Goal: Transaction & Acquisition: Purchase product/service

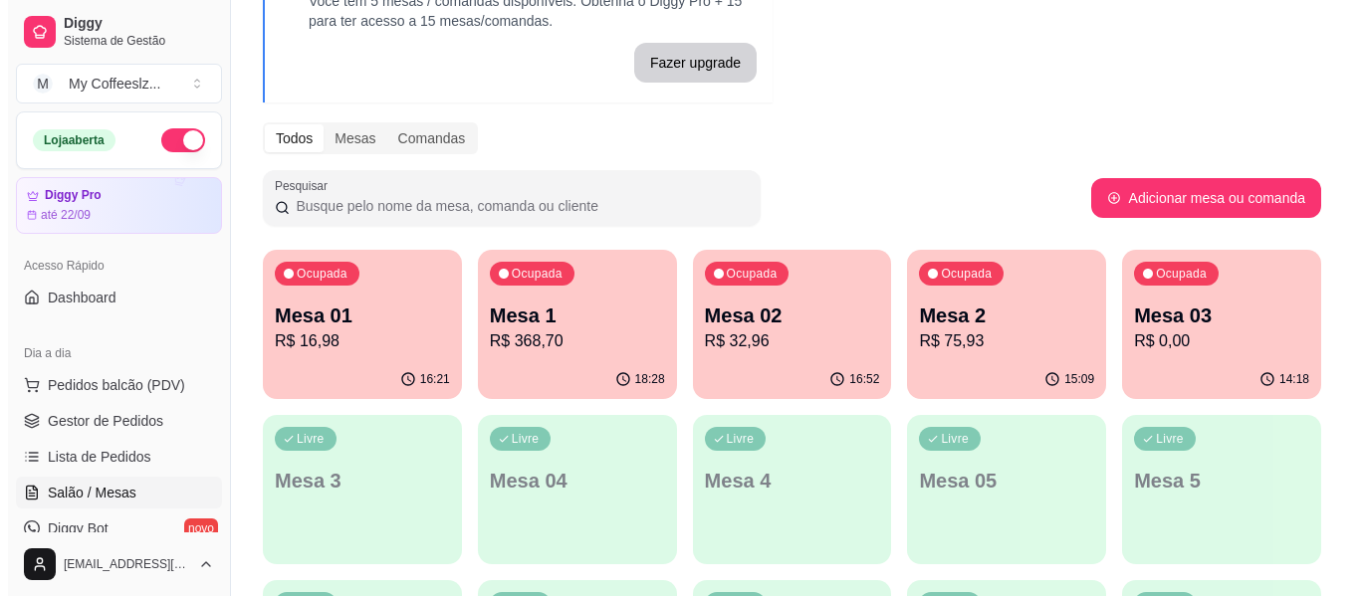
scroll to position [199, 0]
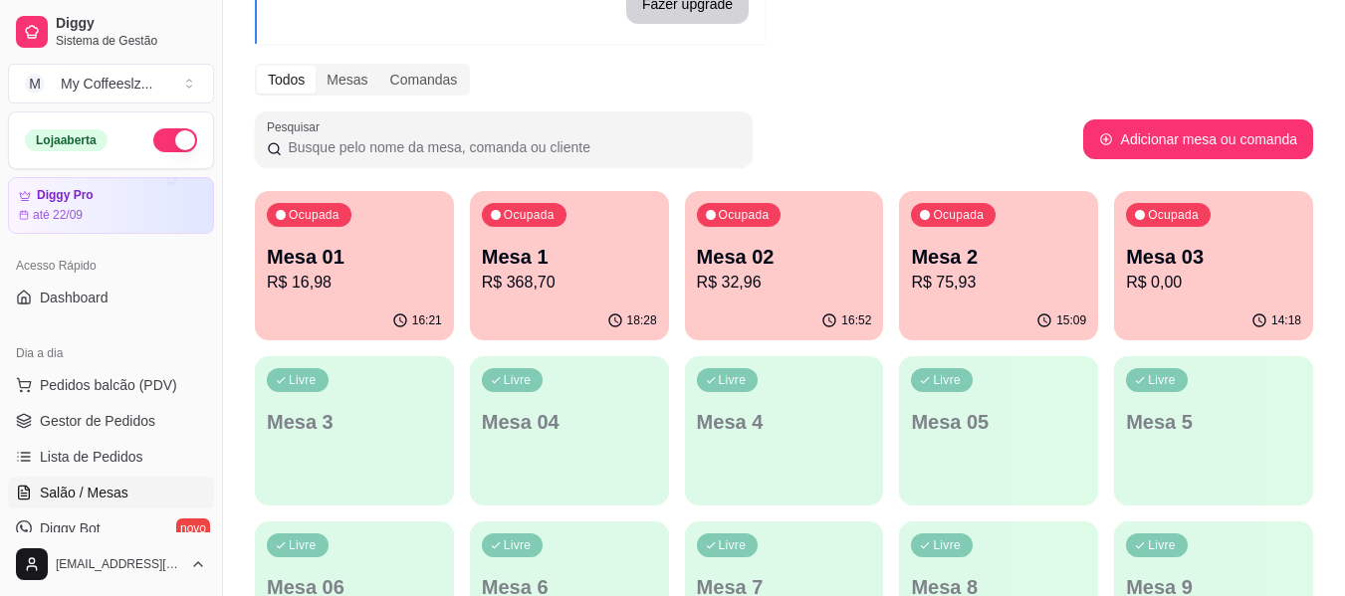
click at [1180, 269] on p "Mesa 03" at bounding box center [1213, 257] width 175 height 28
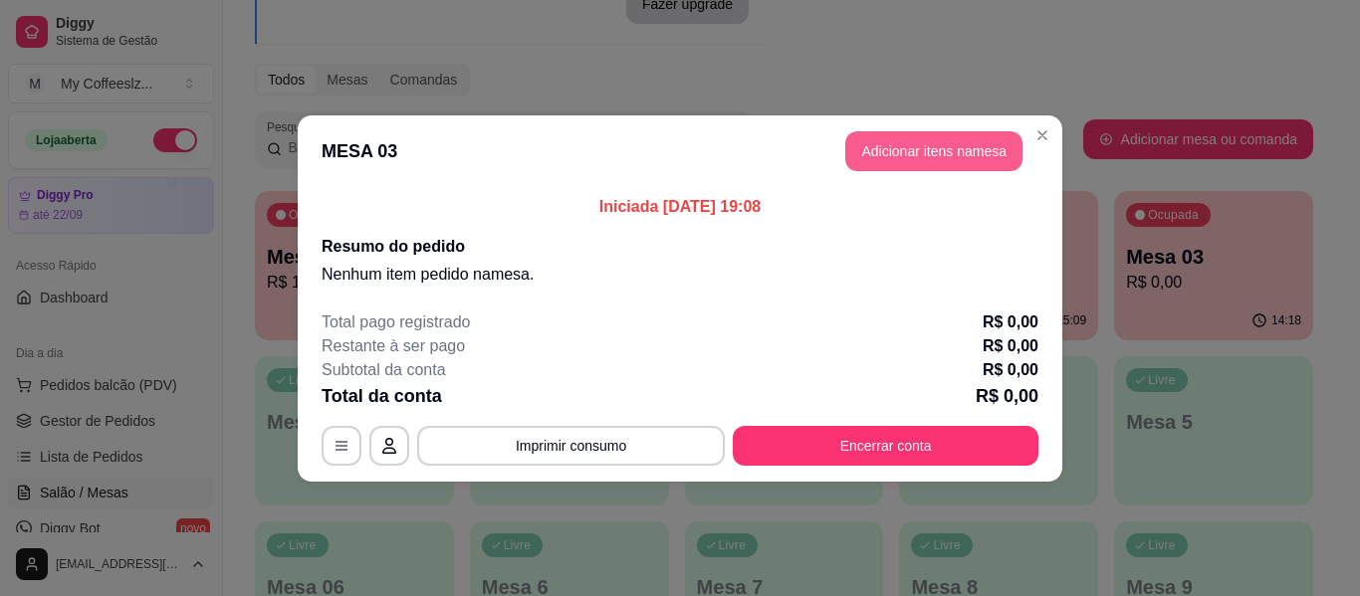
click at [909, 145] on button "Adicionar itens na mesa" at bounding box center [933, 151] width 177 height 40
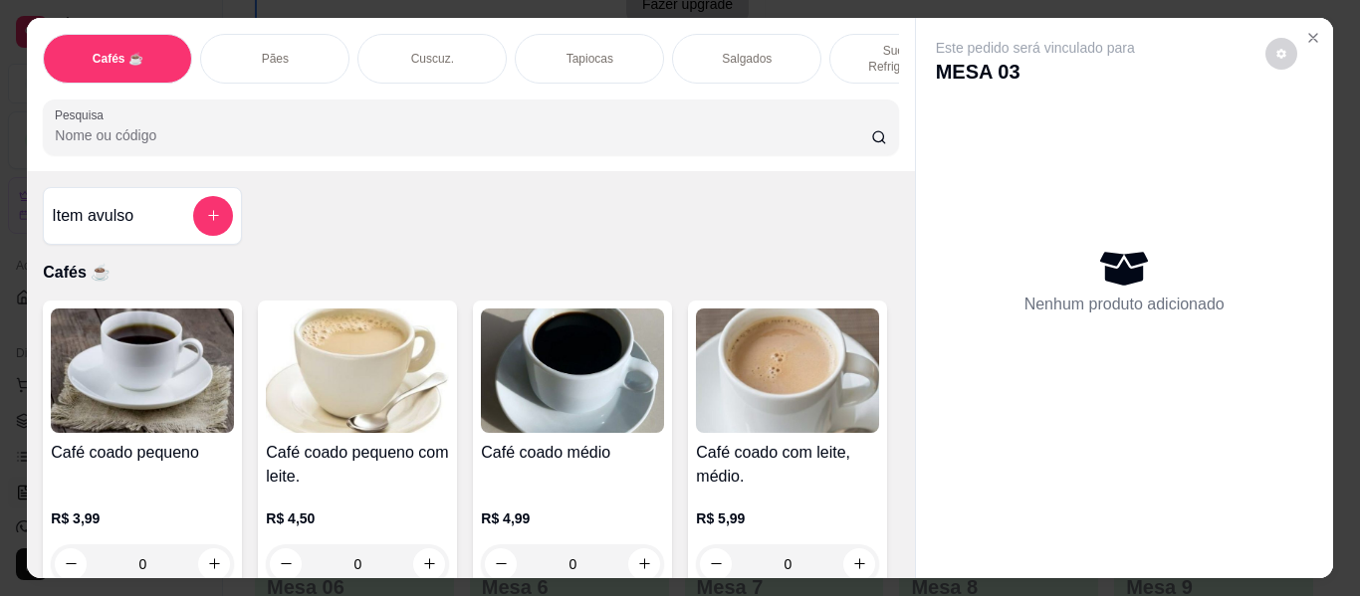
click at [846, 43] on p "Sucos e Refrigerantes" at bounding box center [903, 59] width 115 height 32
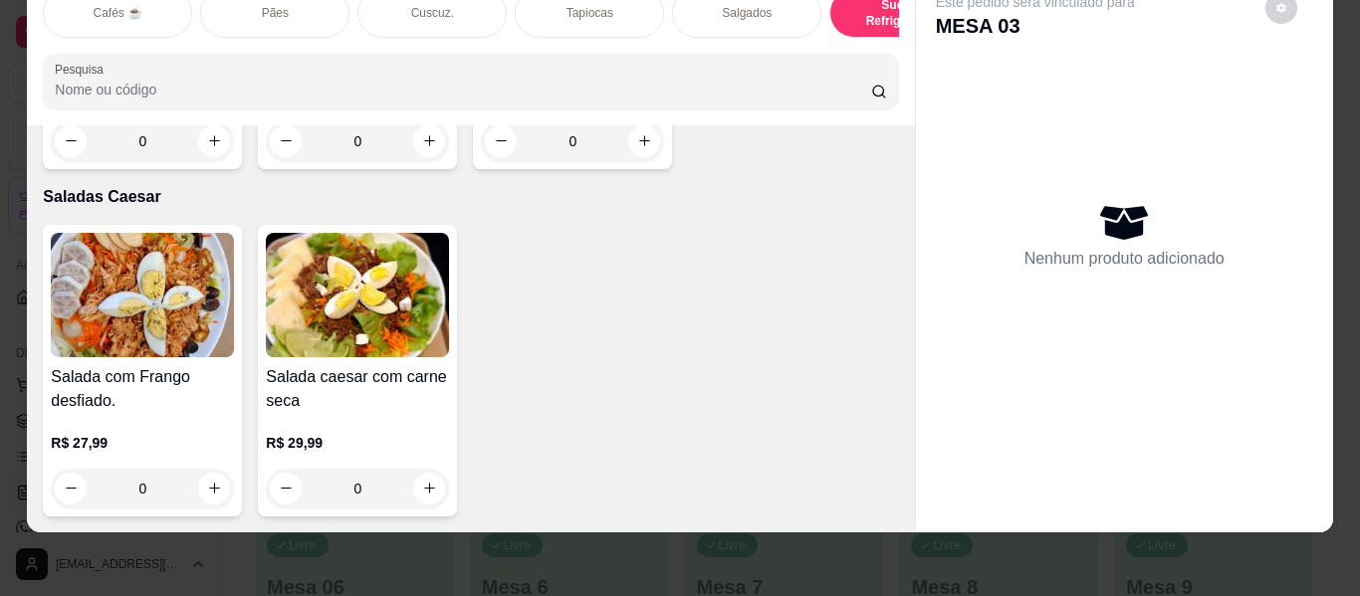
scroll to position [13242, 0]
type input "1"
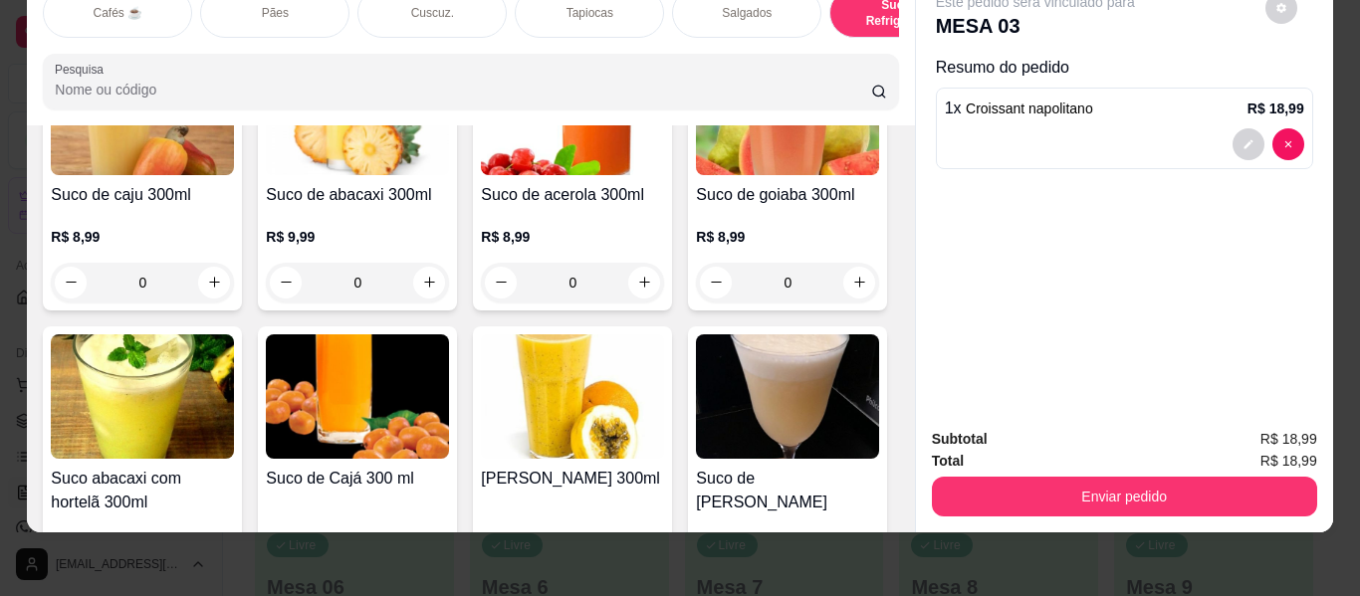
drag, startPoint x: 919, startPoint y: 301, endPoint x: 928, endPoint y: 159, distance: 141.6
click at [928, 159] on div "Este pedido será vinculado para MESA 03 Resumo do pedido 1 x Croissant napolita…" at bounding box center [1124, 192] width 417 height 440
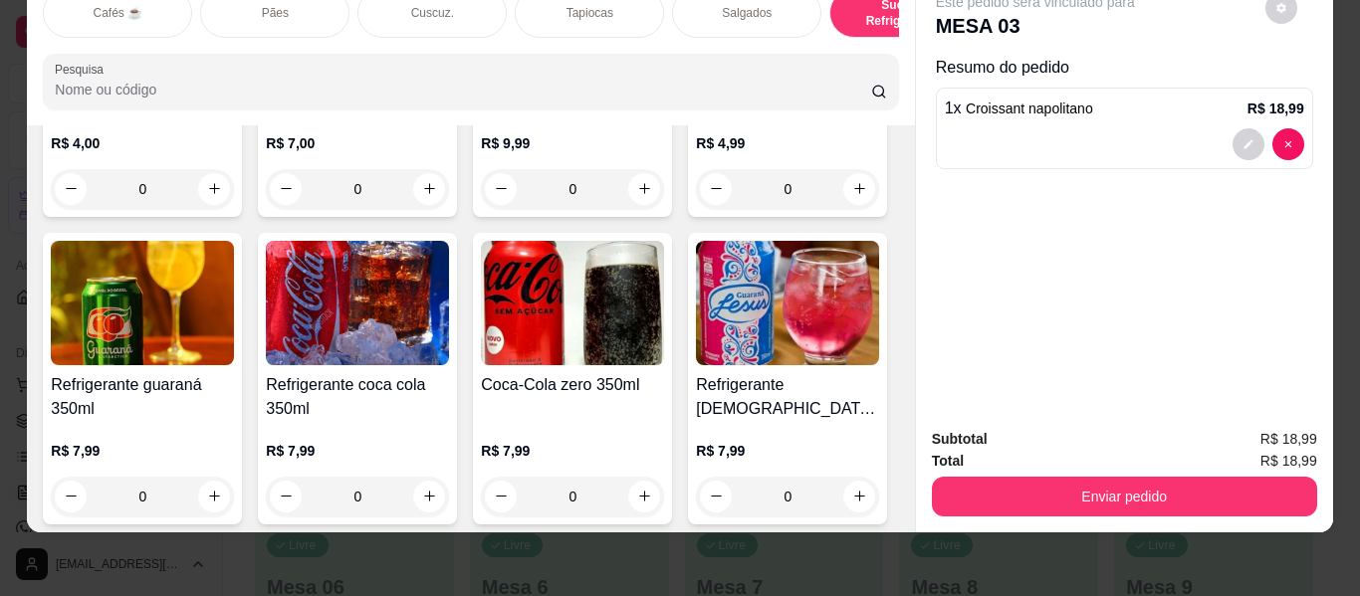
click at [150, 1] on div "Cafés ☕" at bounding box center [117, 13] width 149 height 50
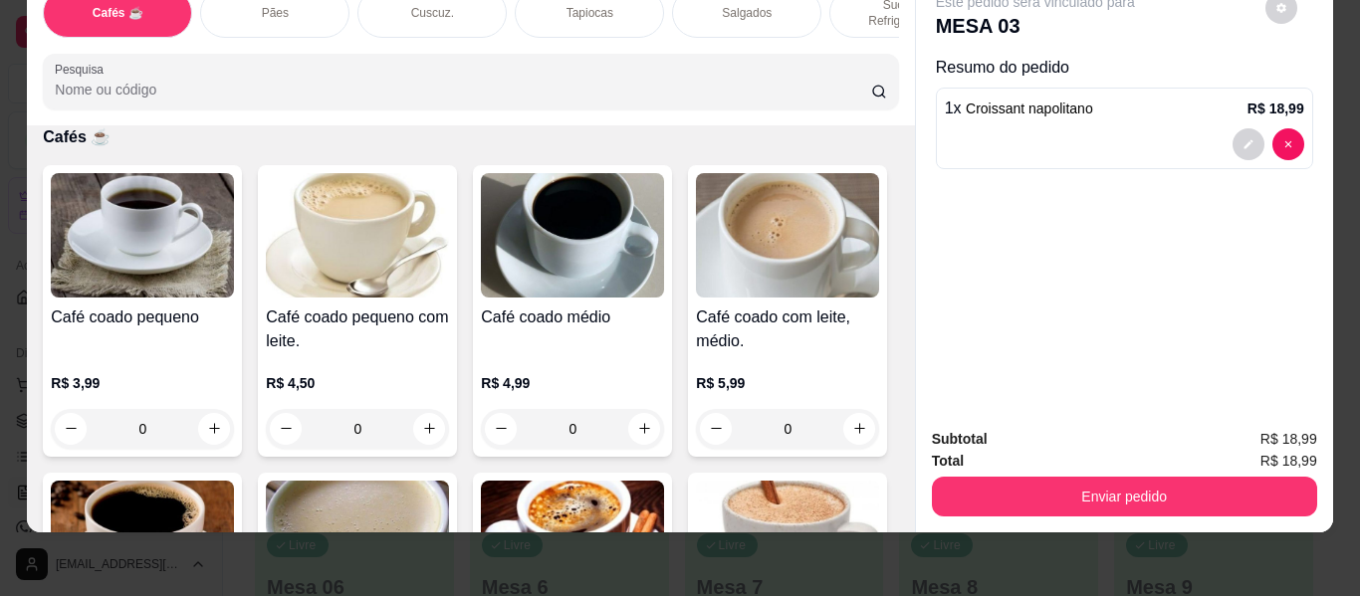
scroll to position [46, 0]
click at [207, 421] on icon "increase-product-quantity" at bounding box center [214, 428] width 15 height 15
type input "1"
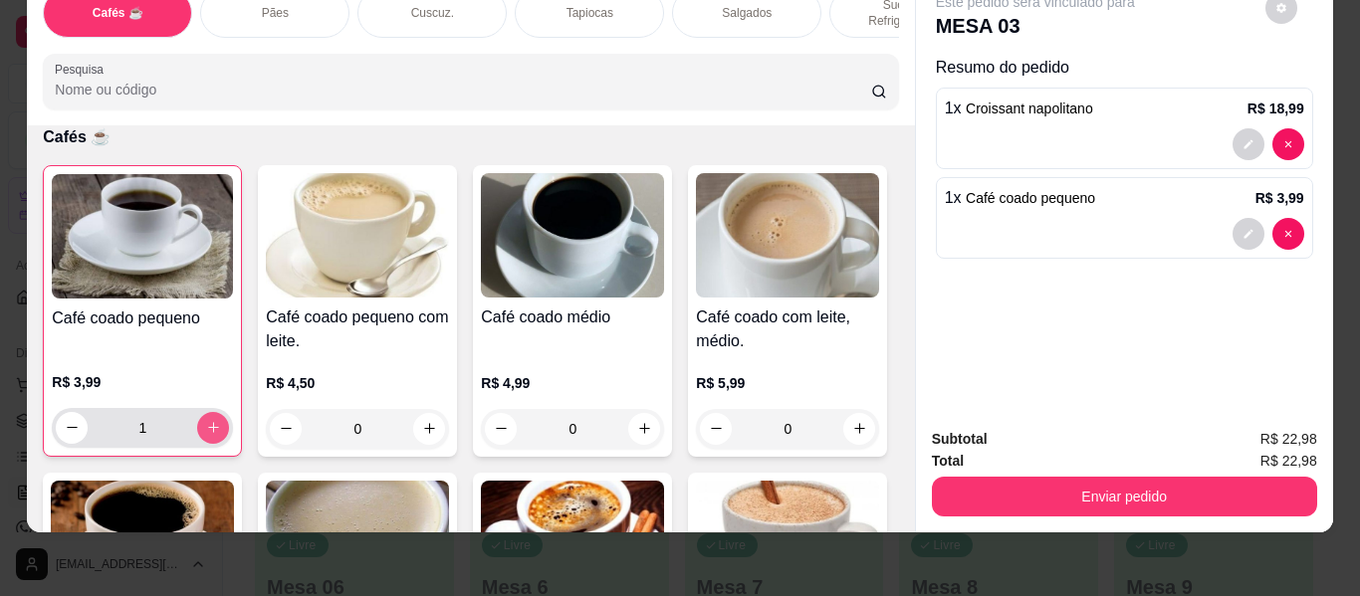
scroll to position [0, 0]
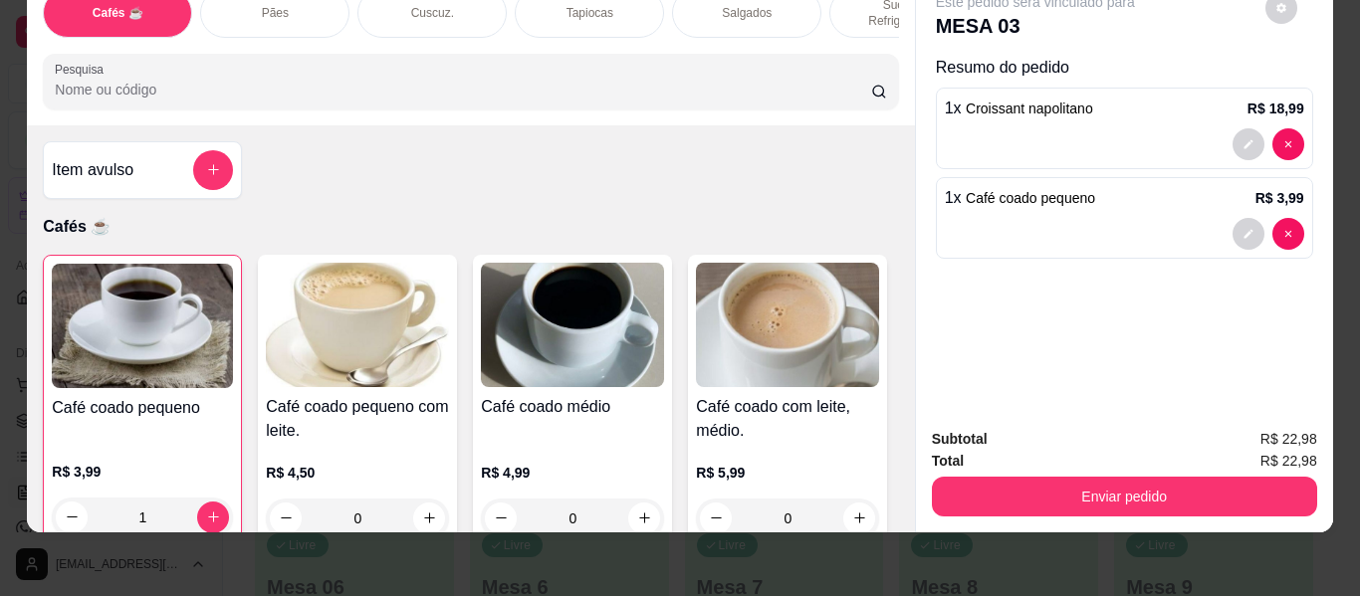
click at [805, 215] on p "Cafés ☕" at bounding box center [470, 227] width 855 height 24
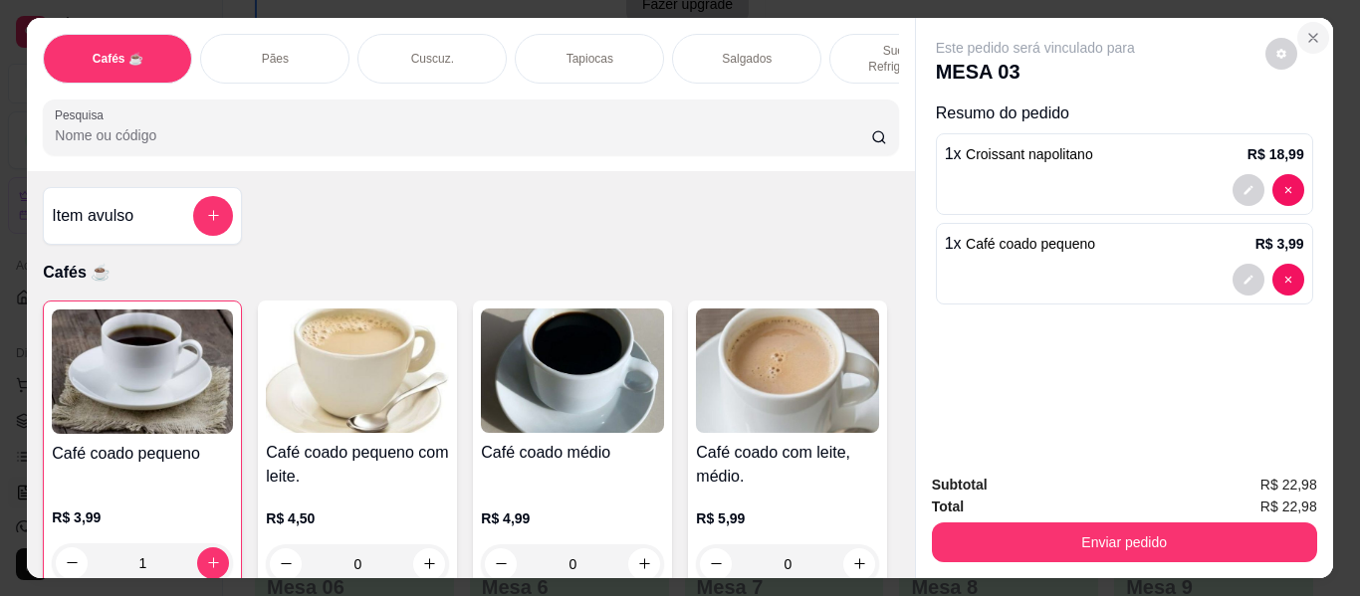
click at [1314, 22] on button "Close" at bounding box center [1313, 38] width 32 height 32
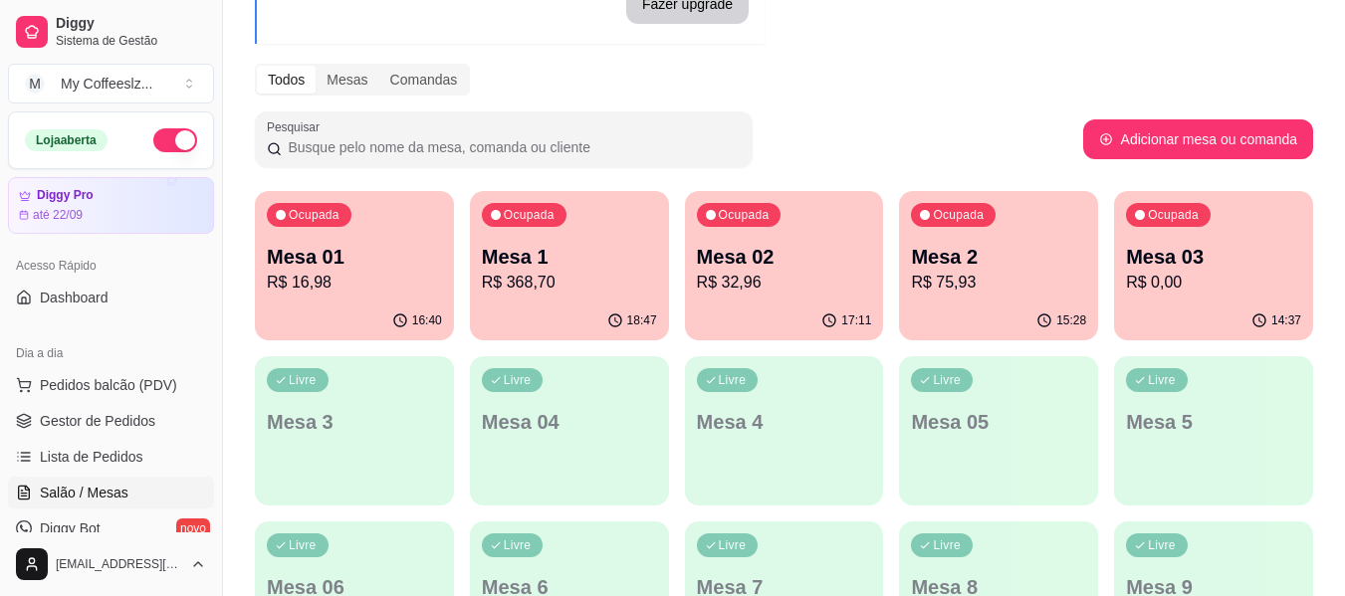
click at [1245, 294] on p "R$ 0,00" at bounding box center [1213, 283] width 175 height 24
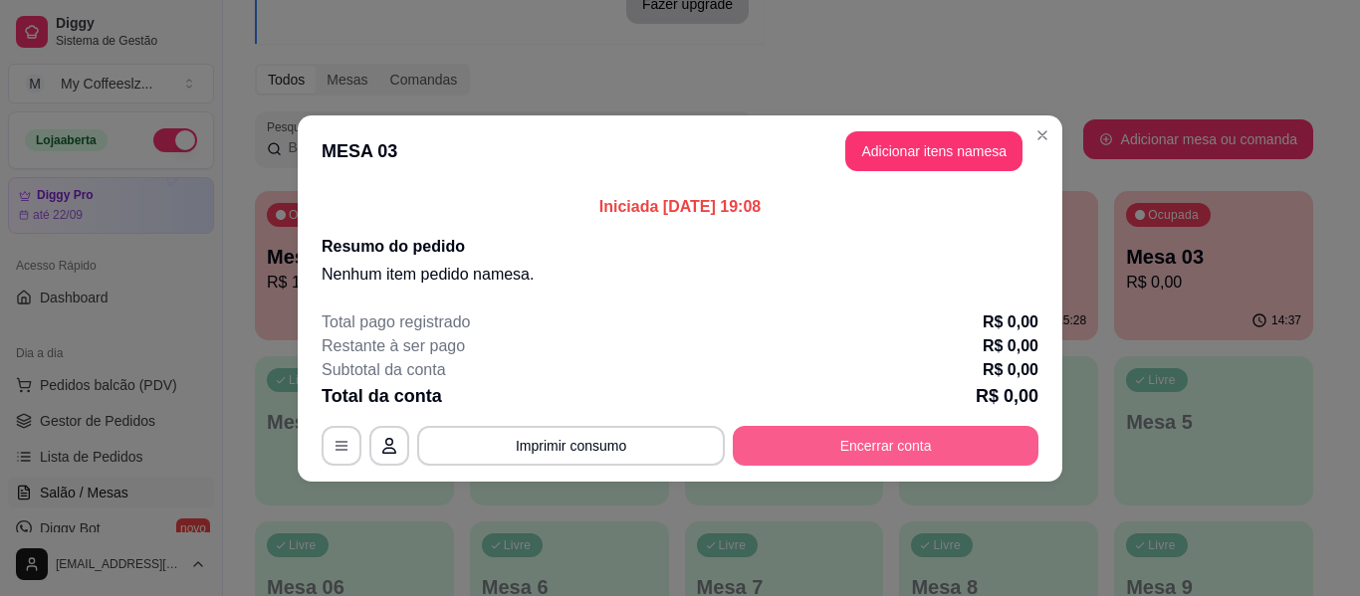
click at [874, 441] on button "Encerrar conta" at bounding box center [886, 446] width 306 height 40
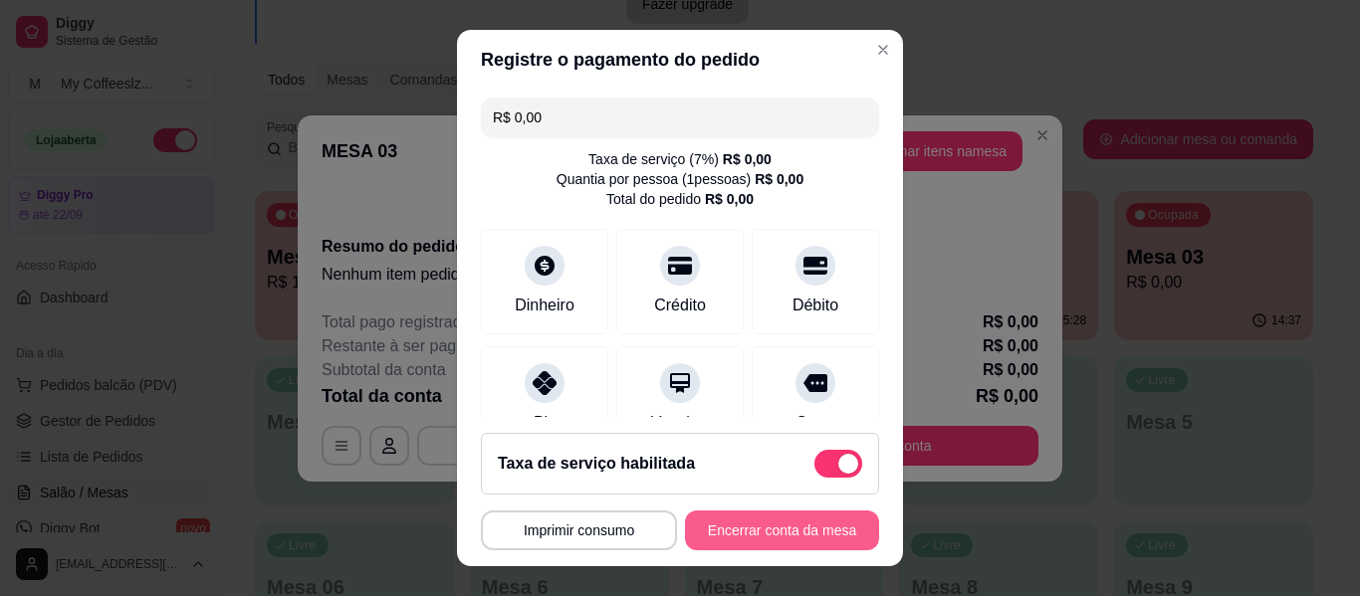
click at [747, 518] on button "Encerrar conta da mesa" at bounding box center [782, 531] width 194 height 40
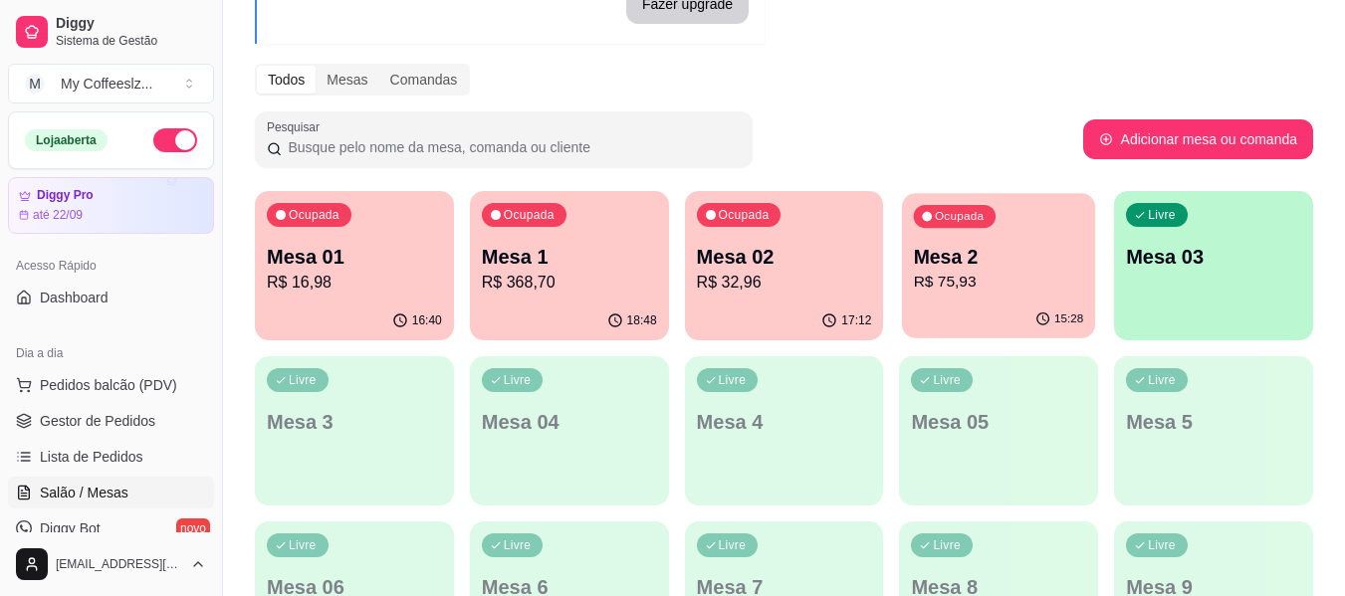
click at [1020, 276] on p "R$ 75,93" at bounding box center [999, 282] width 170 height 23
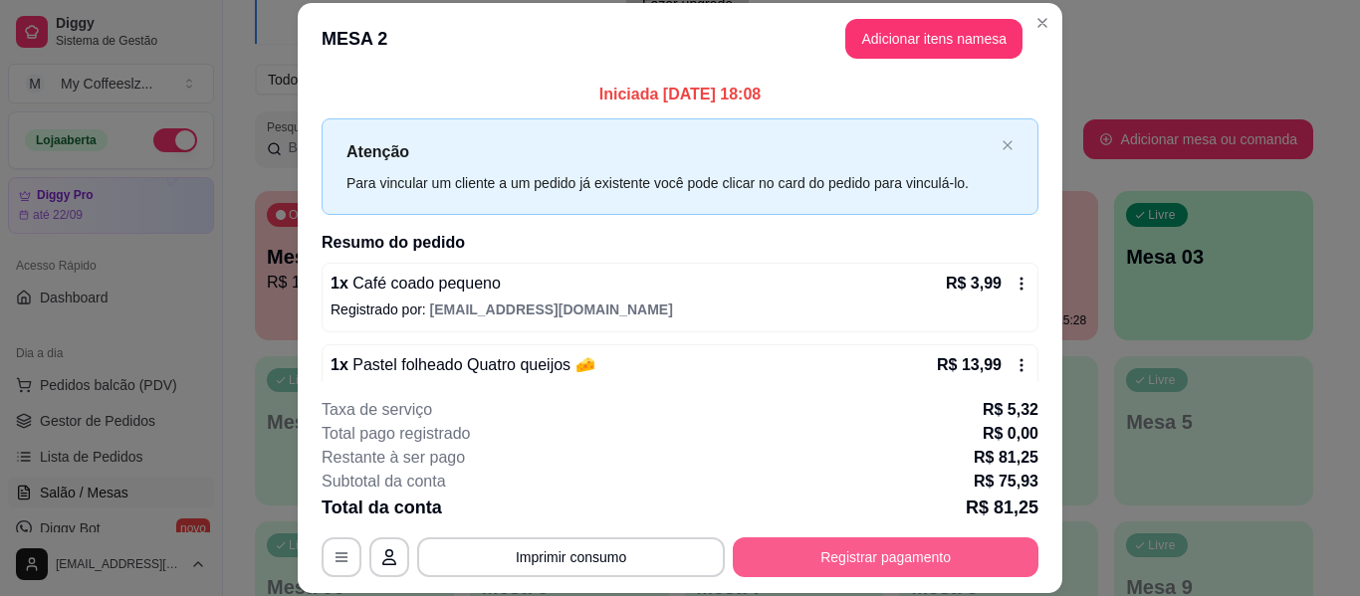
click at [835, 557] on button "Registrar pagamento" at bounding box center [886, 558] width 306 height 40
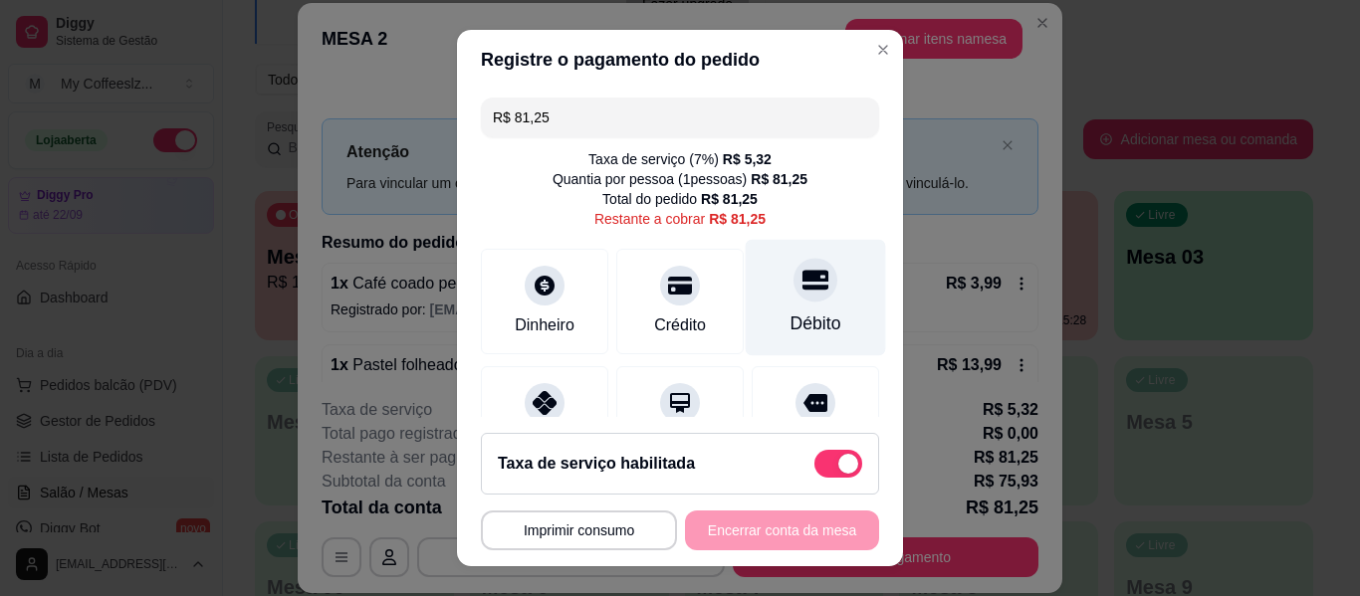
click at [790, 320] on div "Débito" at bounding box center [815, 324] width 51 height 26
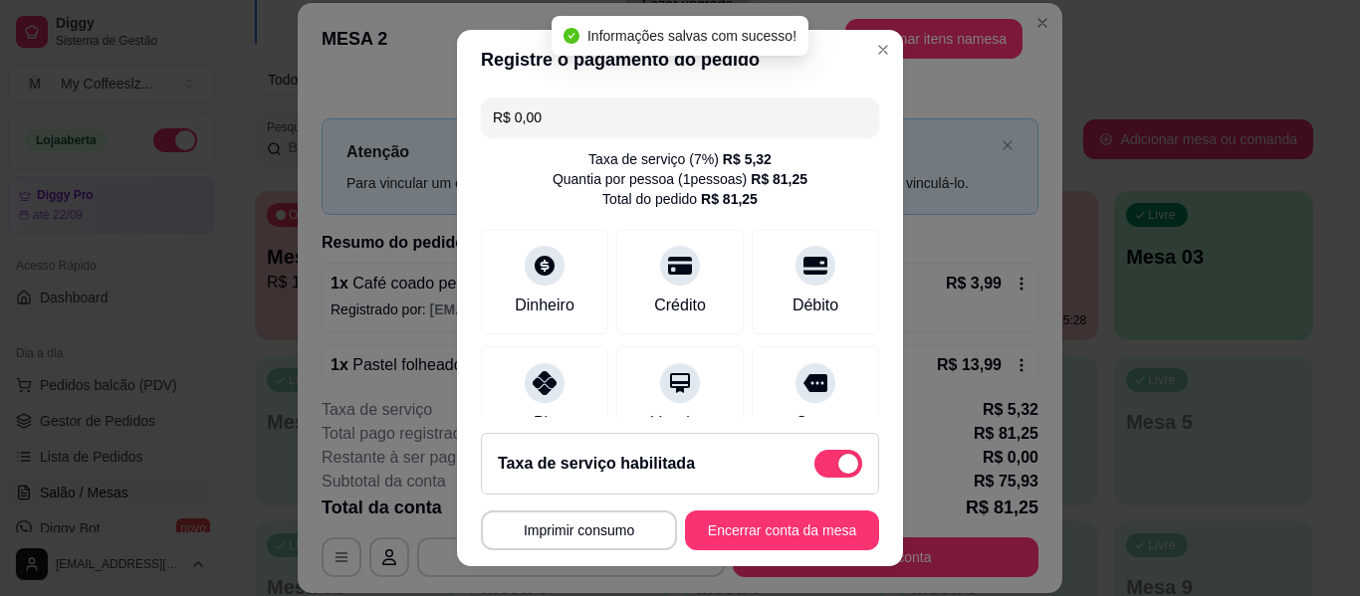
type input "R$ 0,00"
click at [722, 533] on button "Encerrar conta da mesa" at bounding box center [782, 531] width 194 height 40
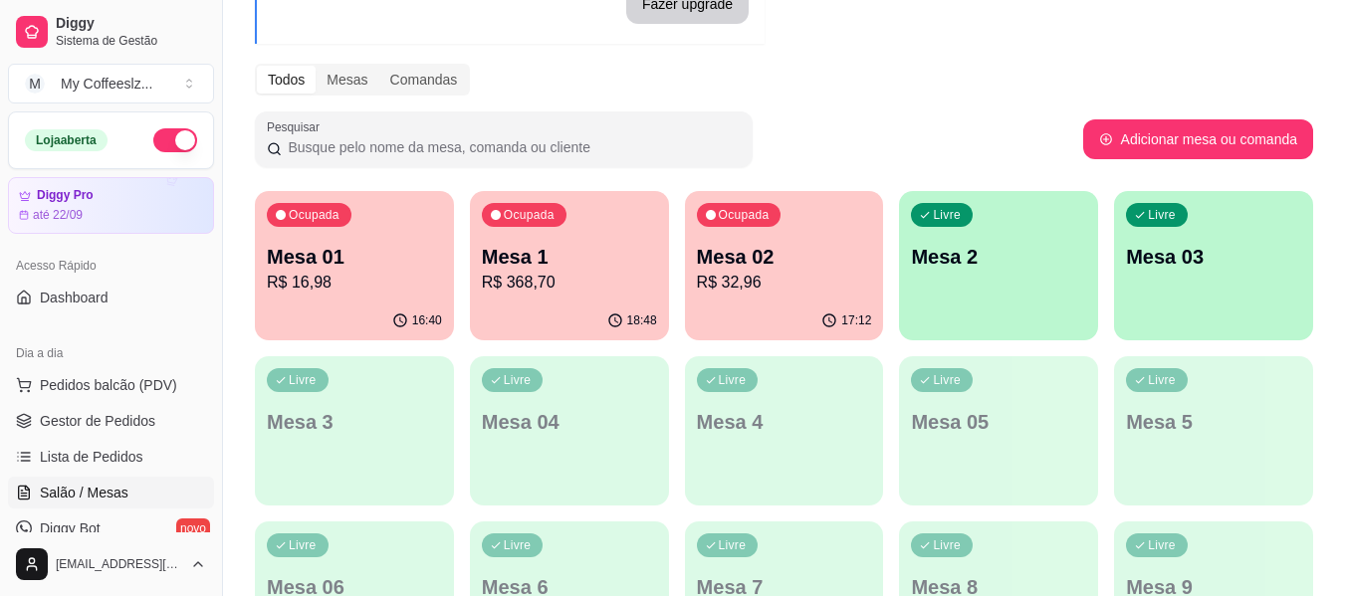
click at [850, 257] on p "Mesa 02" at bounding box center [784, 257] width 175 height 28
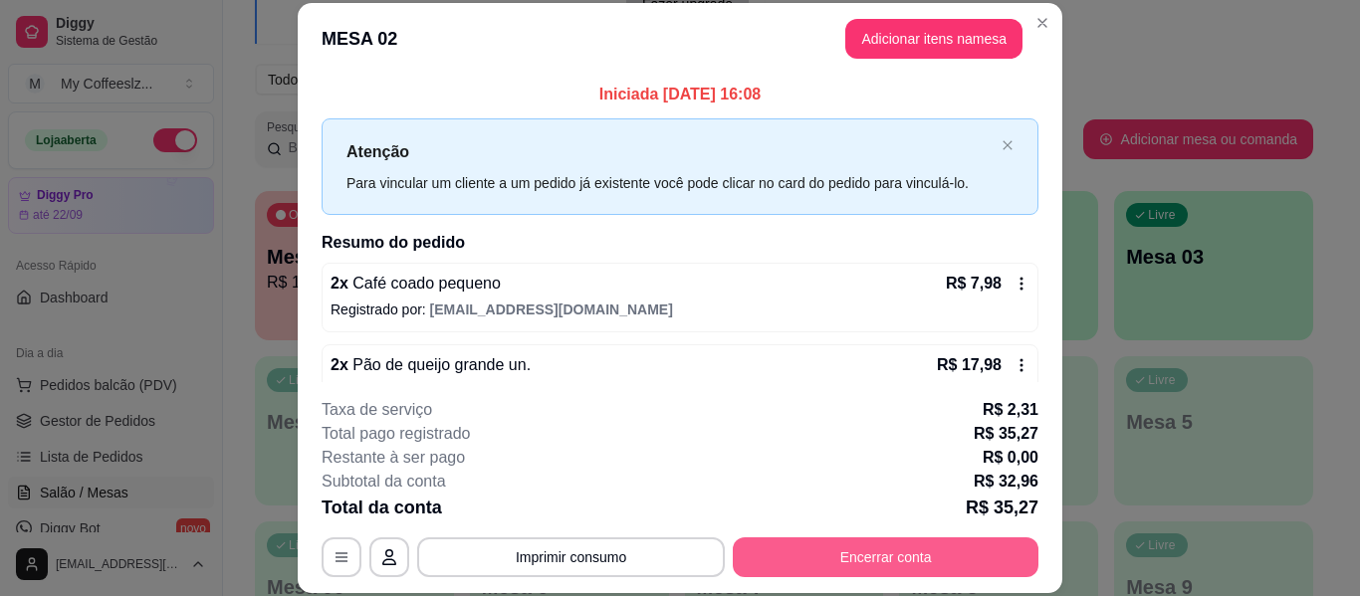
click at [791, 550] on button "Encerrar conta" at bounding box center [886, 558] width 306 height 40
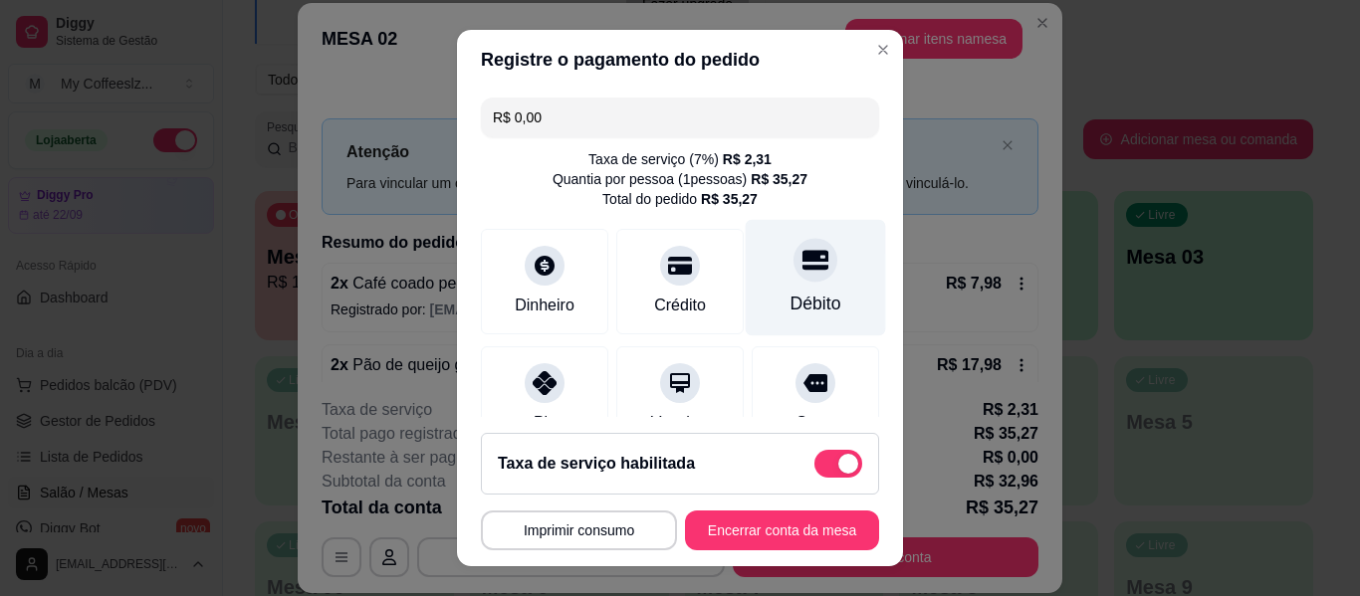
click at [802, 268] on icon at bounding box center [815, 260] width 26 height 20
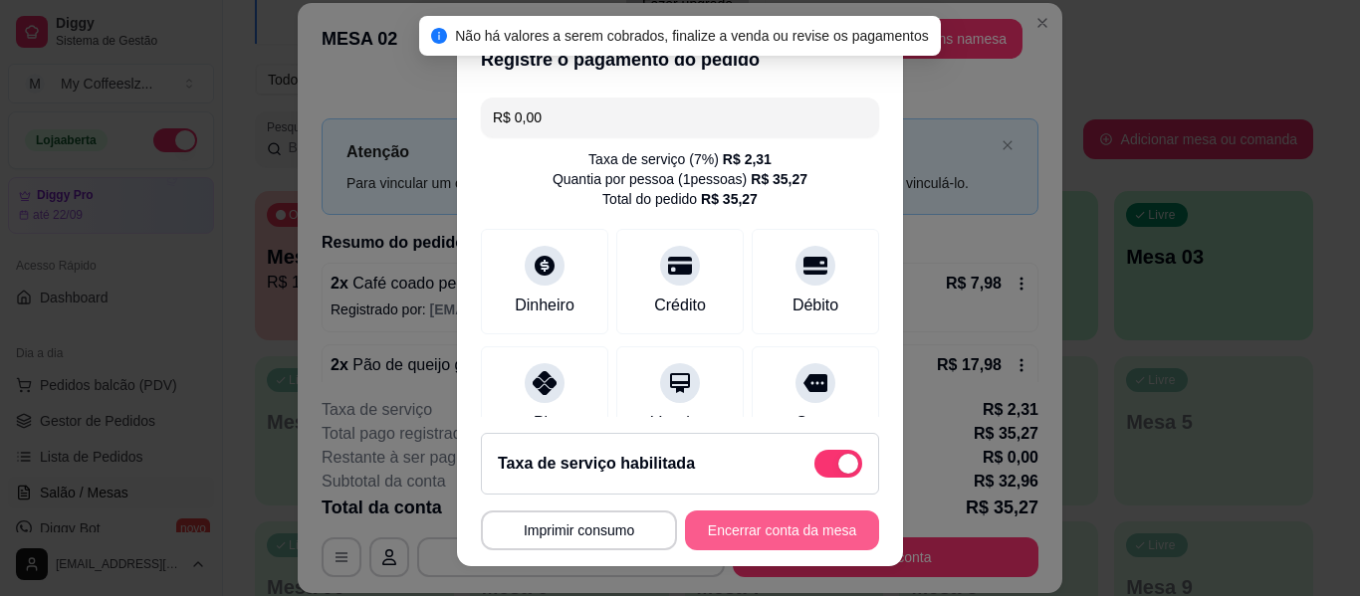
click at [716, 540] on button "Encerrar conta da mesa" at bounding box center [782, 531] width 194 height 40
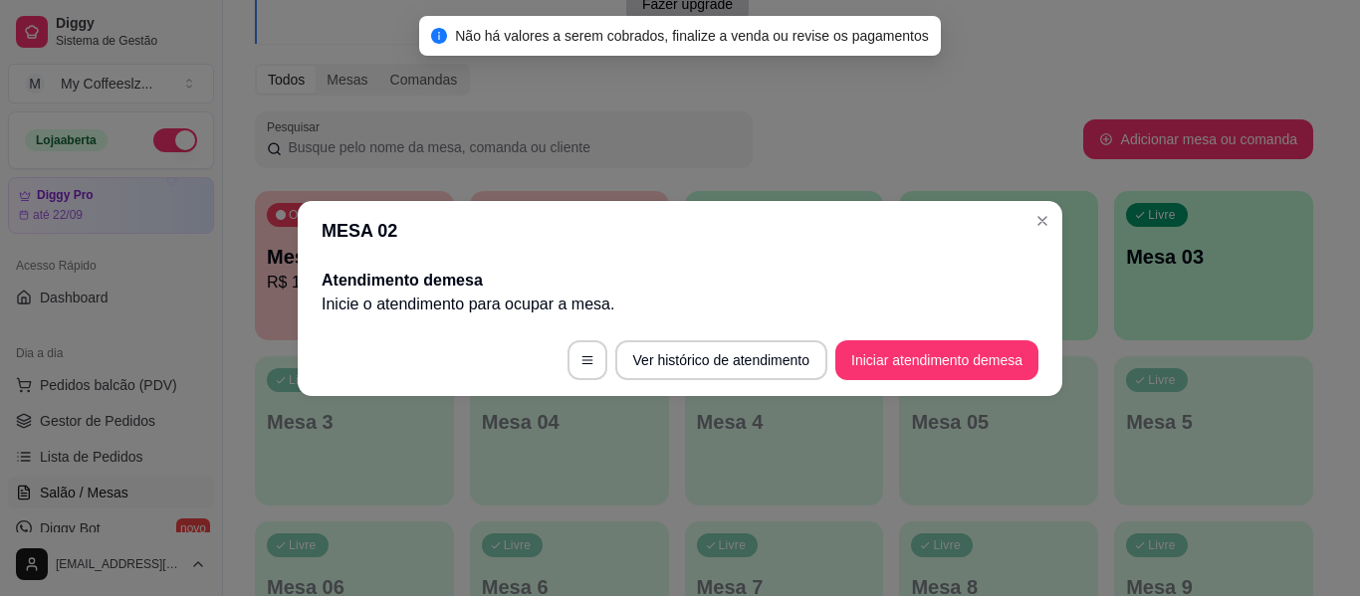
click at [909, 49] on div "Não há valores a serem cobrados, finalize a venda ou revise os pagamentos" at bounding box center [680, 36] width 522 height 40
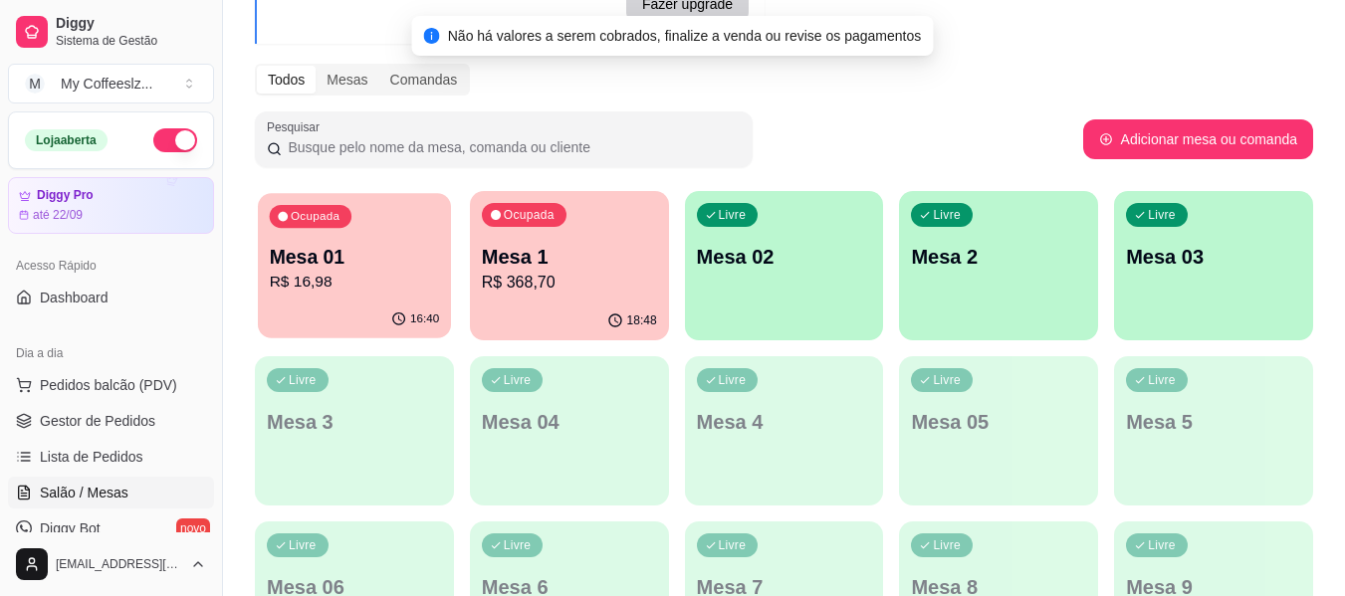
click at [334, 292] on p "R$ 16,98" at bounding box center [355, 282] width 170 height 23
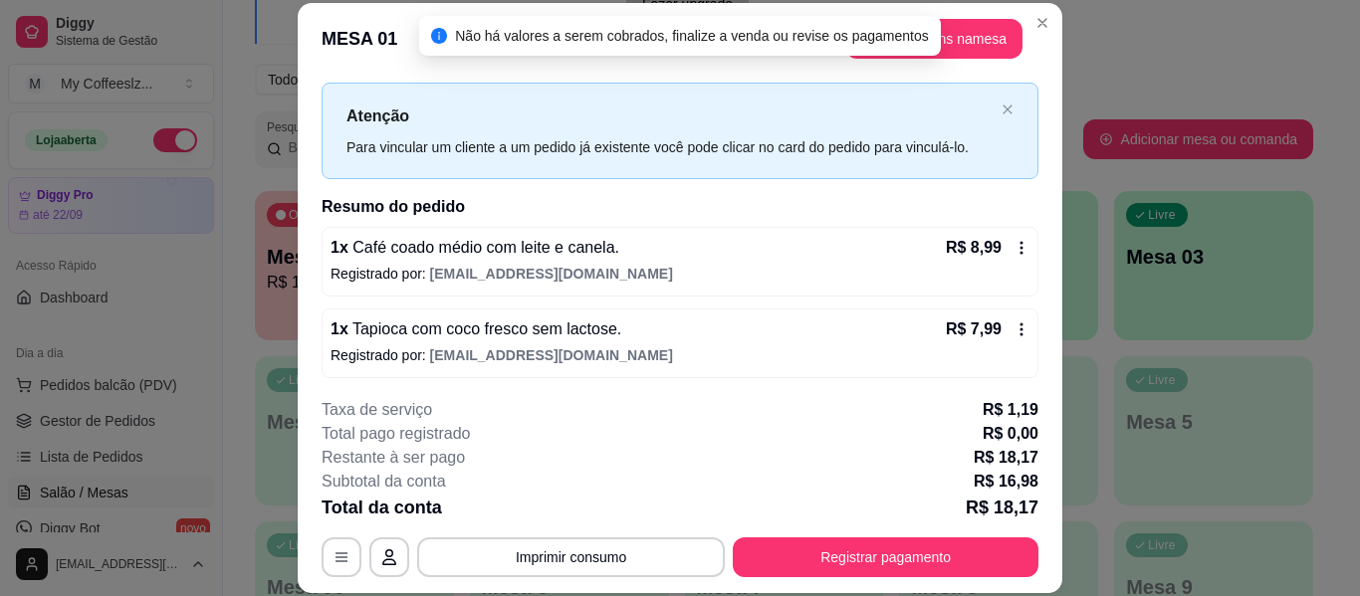
scroll to position [40, 0]
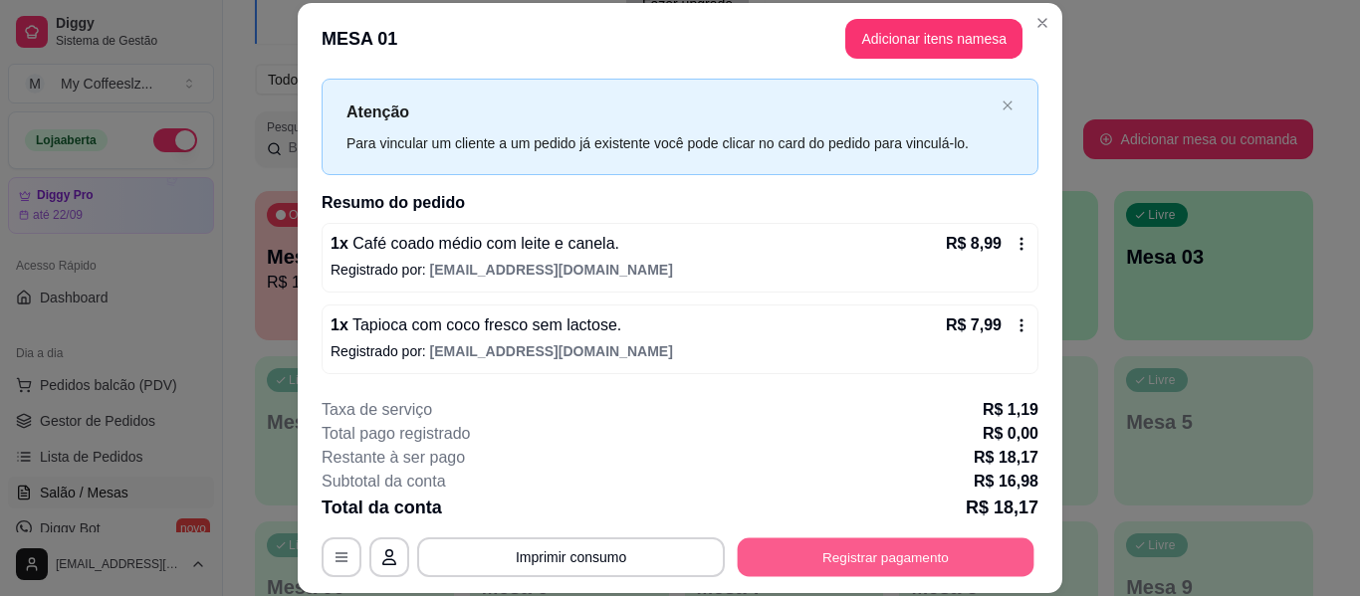
click at [848, 551] on button "Registrar pagamento" at bounding box center [886, 558] width 297 height 39
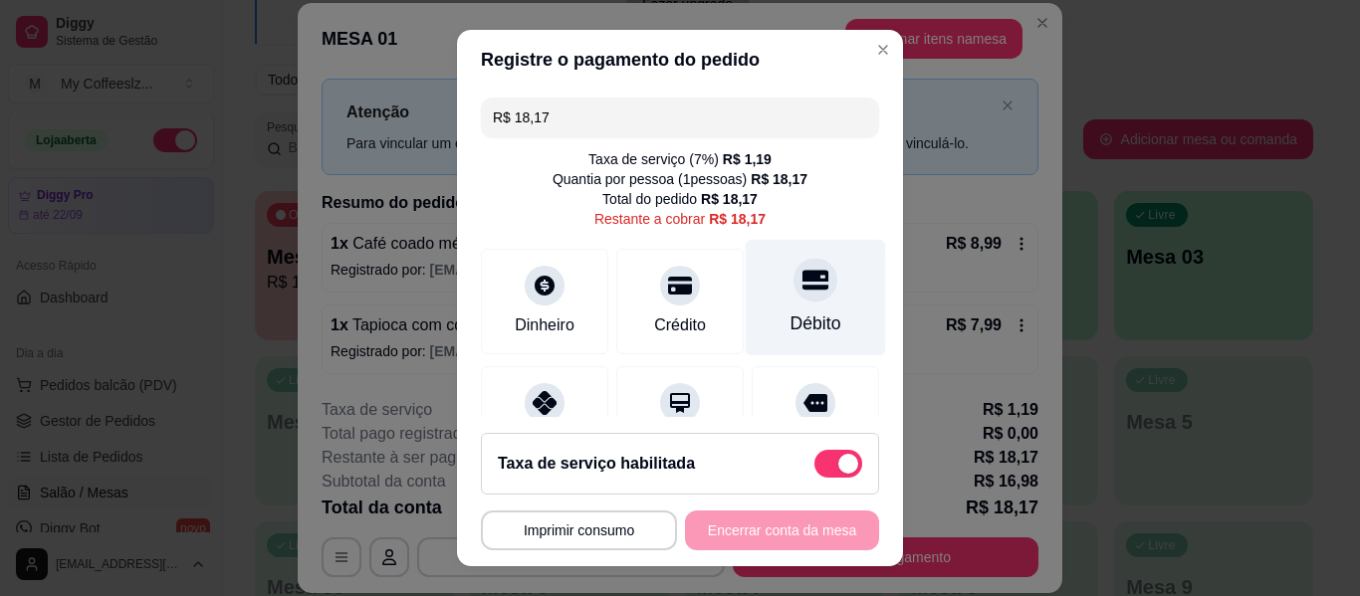
click at [790, 315] on div "Débito" at bounding box center [815, 324] width 51 height 26
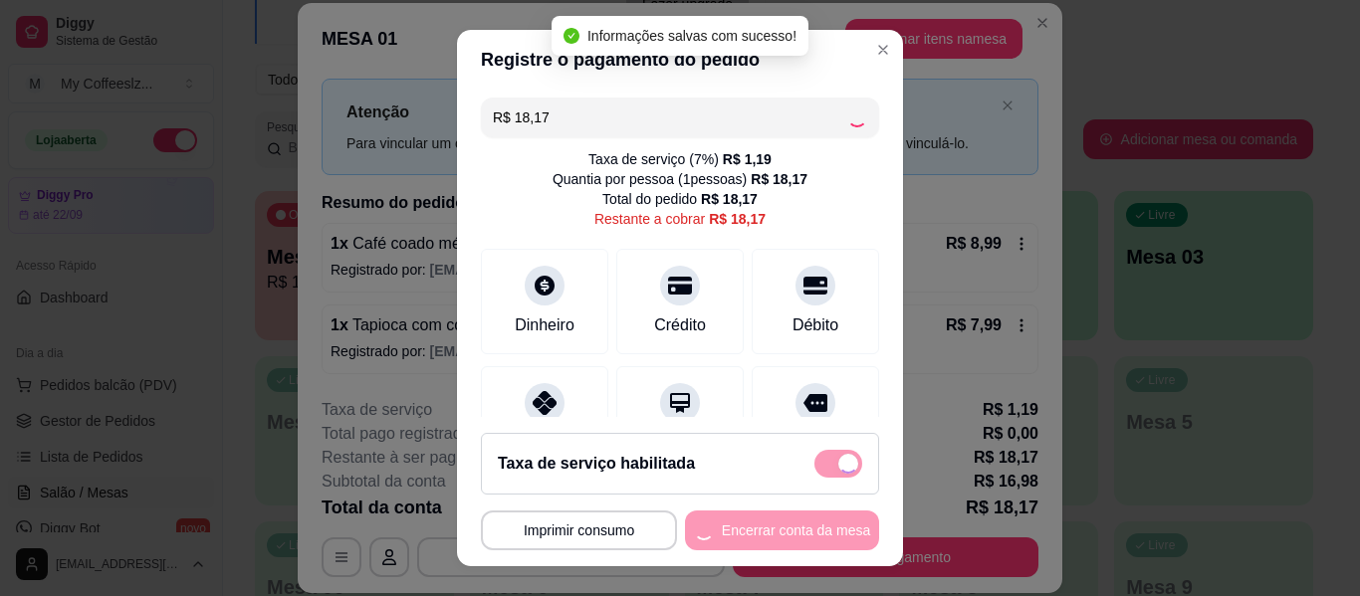
type input "R$ 0,00"
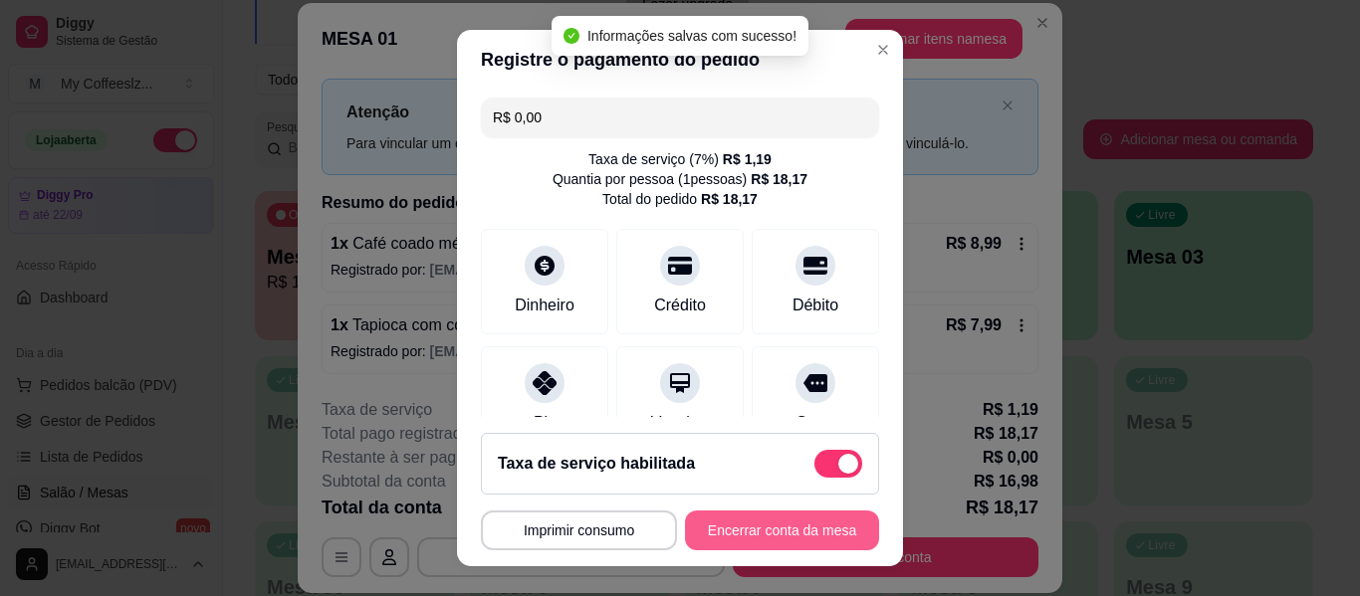
click at [730, 526] on button "Encerrar conta da mesa" at bounding box center [782, 531] width 194 height 40
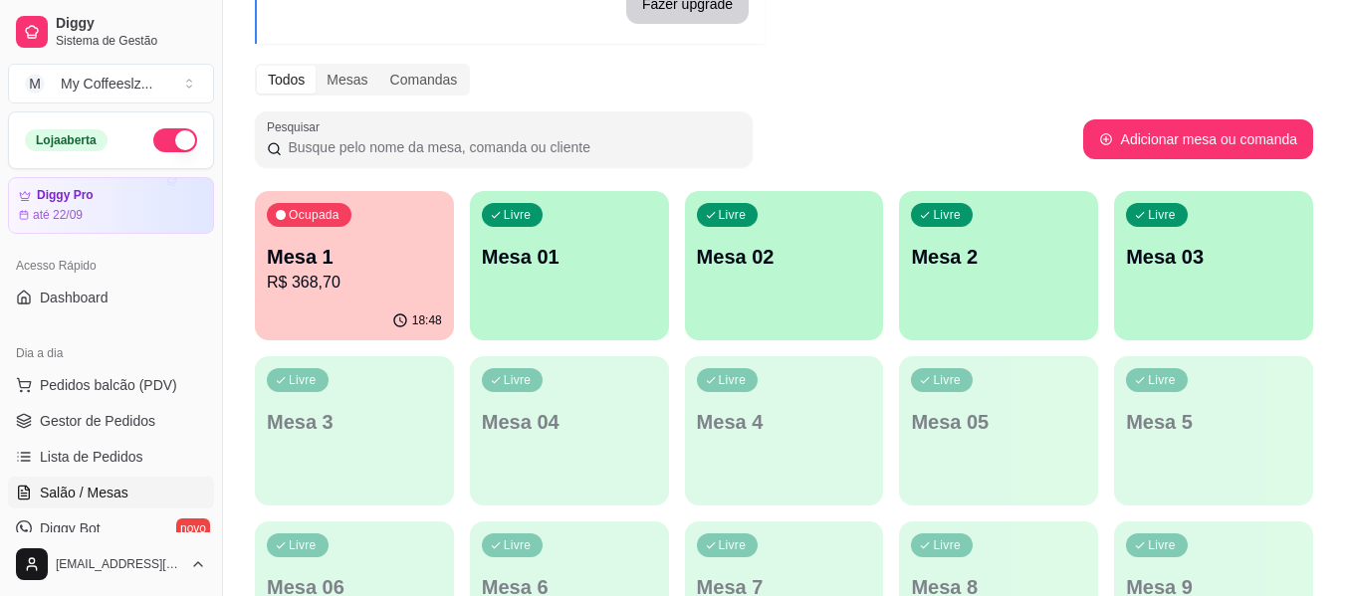
click at [552, 288] on div "Livre Mesa 01" at bounding box center [569, 253] width 199 height 125
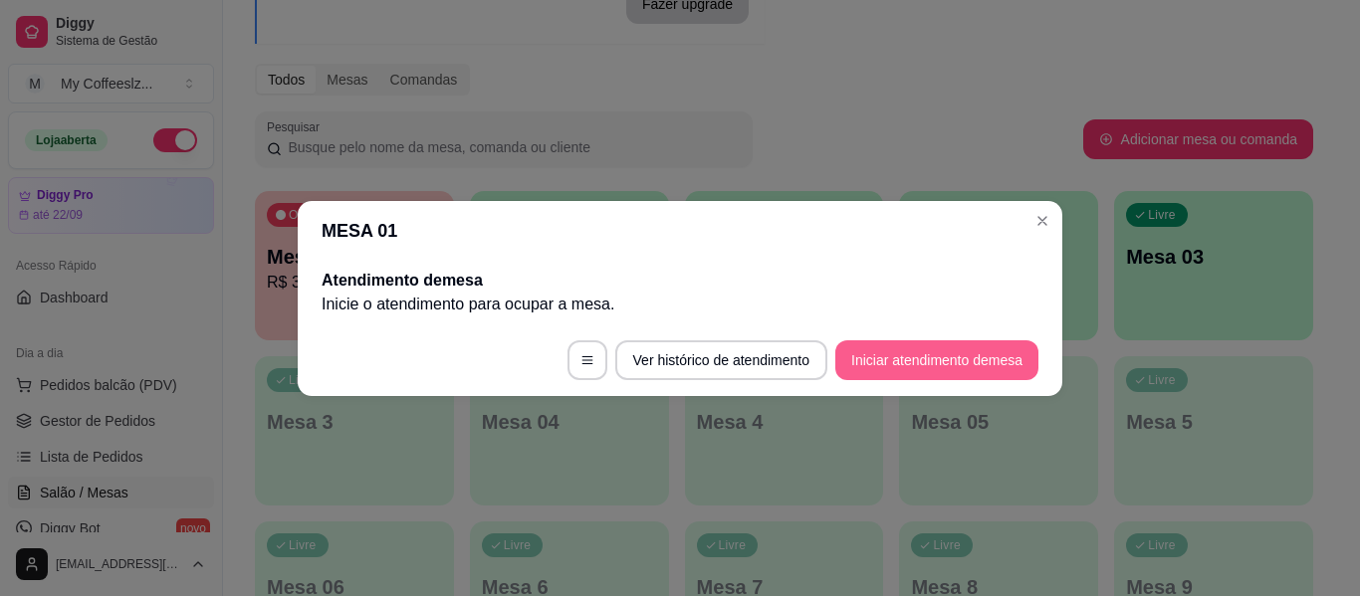
click at [879, 355] on button "Iniciar atendimento de mesa" at bounding box center [936, 360] width 203 height 40
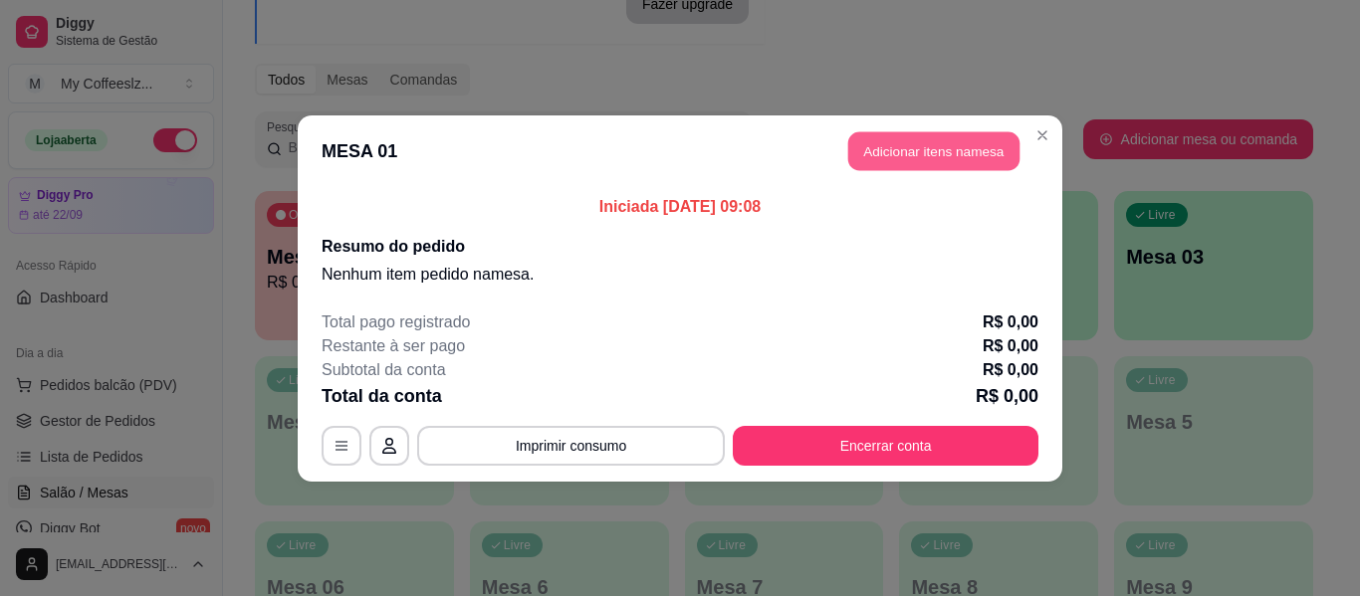
click at [880, 152] on button "Adicionar itens na mesa" at bounding box center [933, 150] width 171 height 39
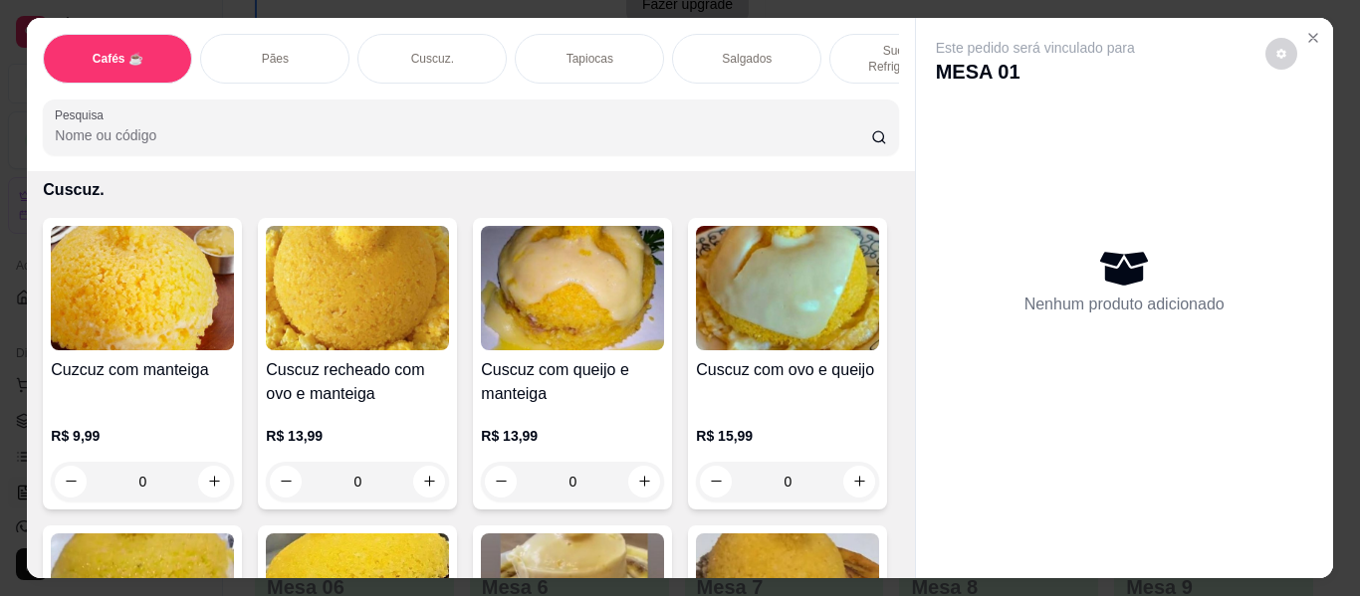
scroll to position [3982, 0]
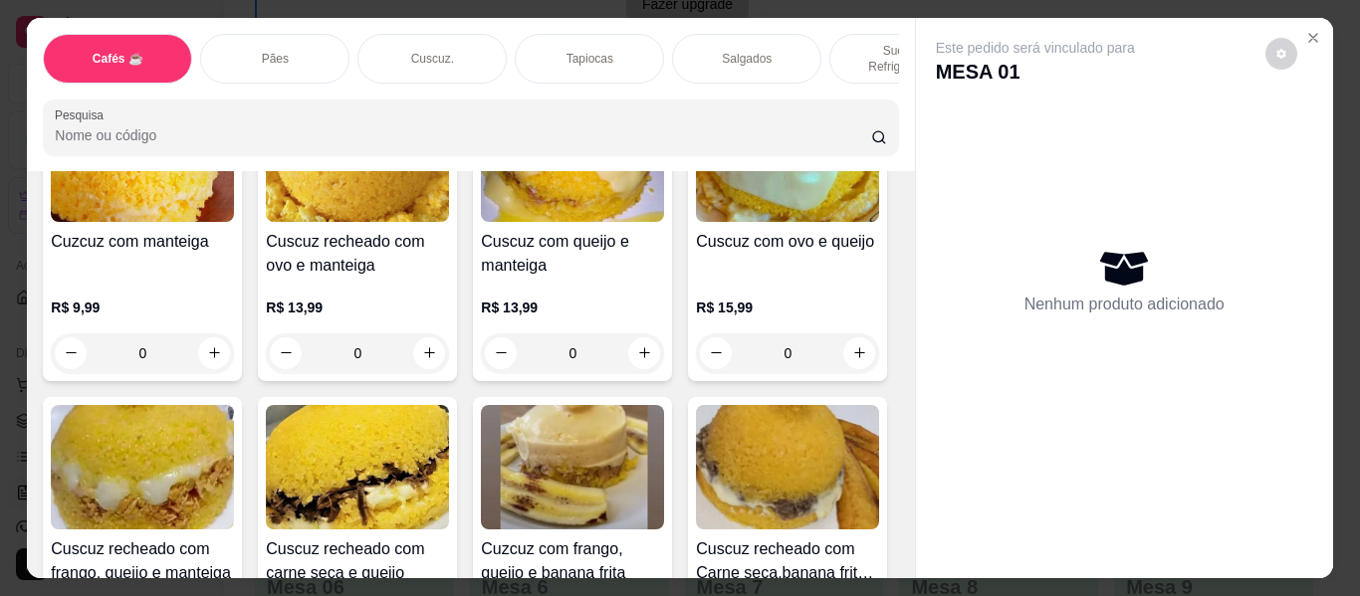
type input "1"
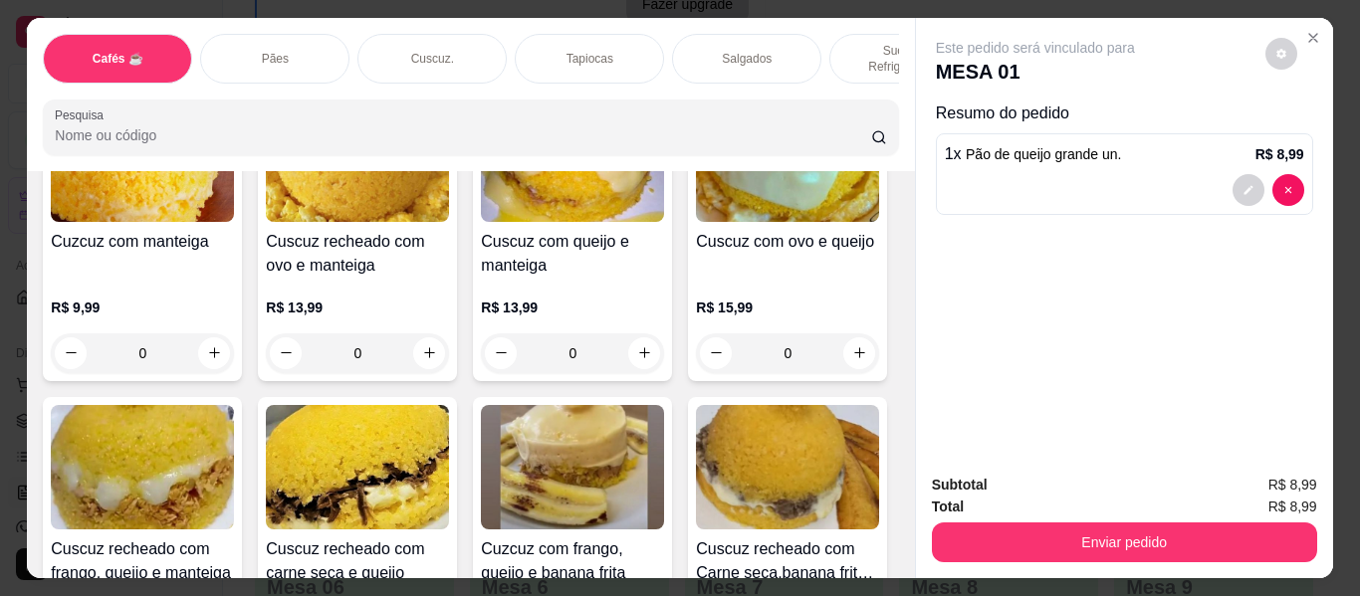
click at [862, 43] on p "Sucos e Refrigerantes" at bounding box center [903, 59] width 115 height 32
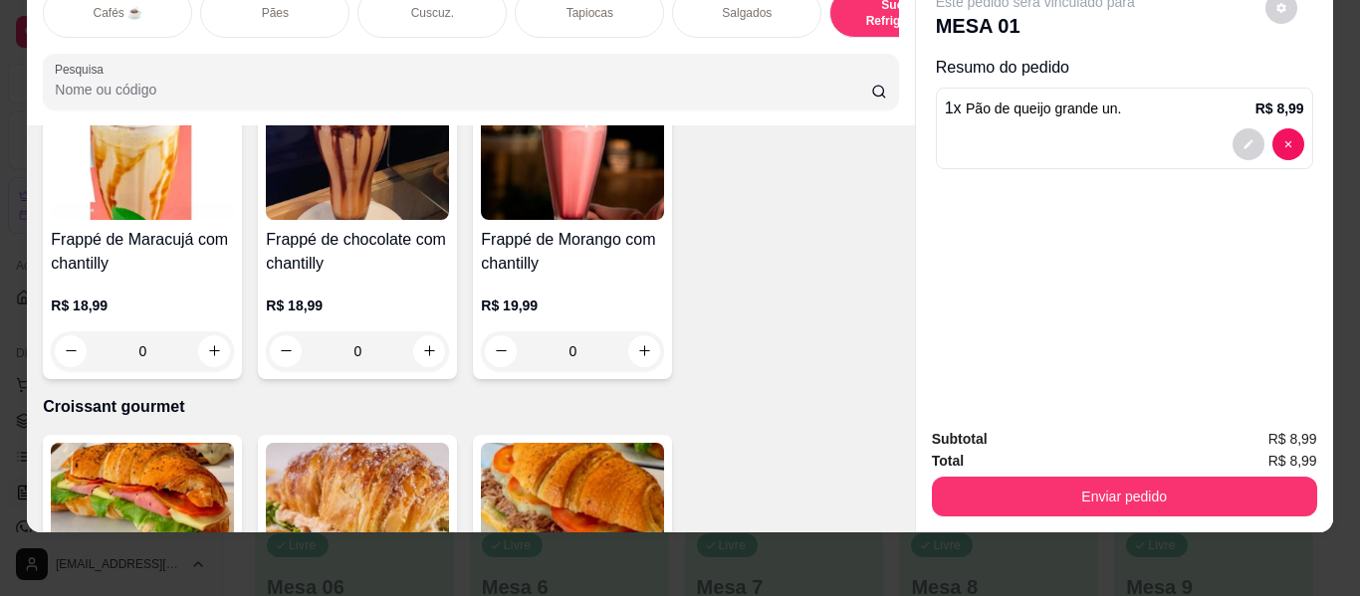
scroll to position [10355, 0]
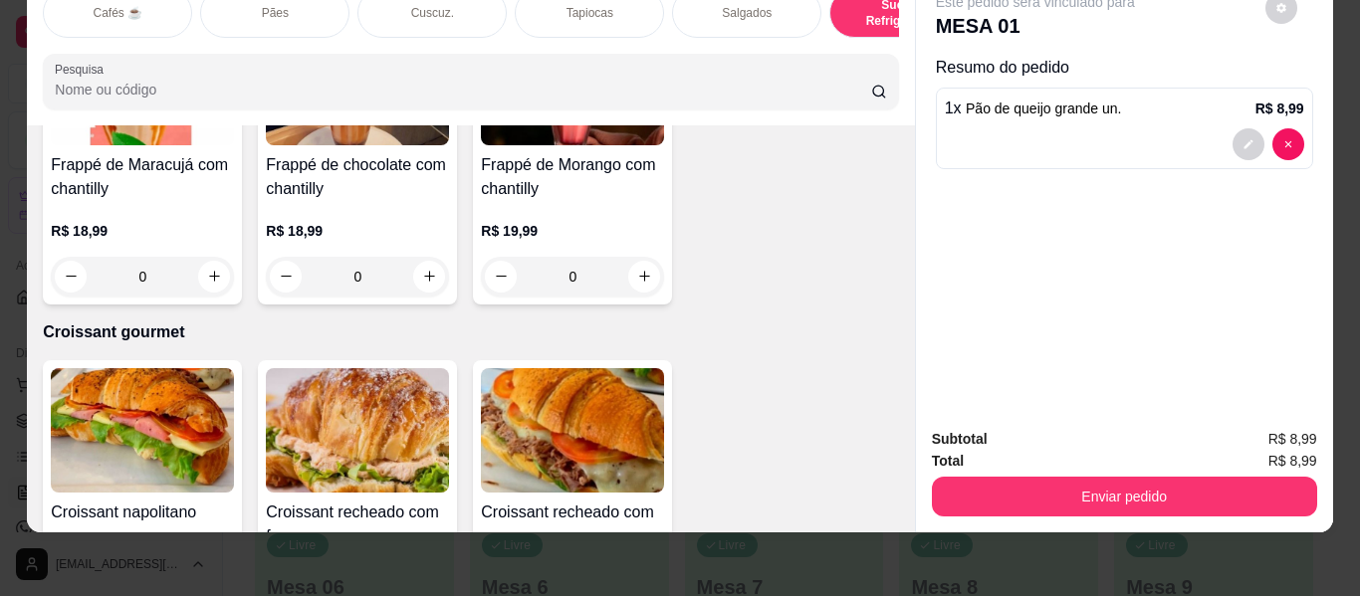
type input "1"
click at [610, 4] on div "Tapiocas" at bounding box center [589, 13] width 149 height 50
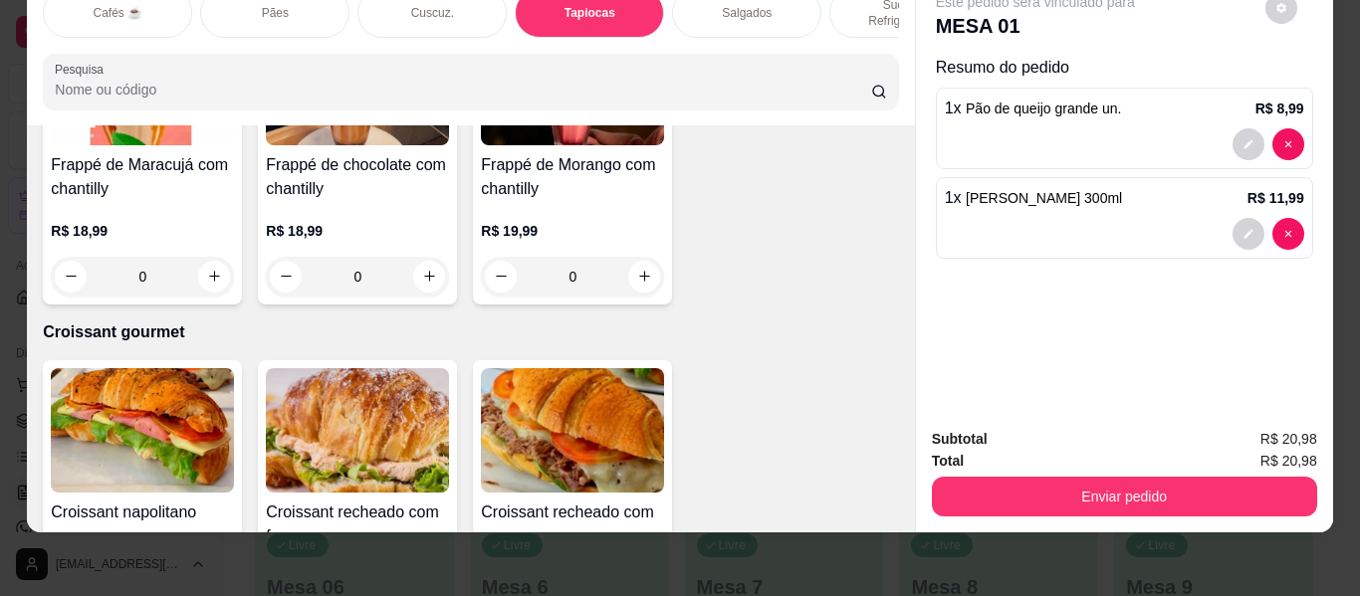
scroll to position [46, 0]
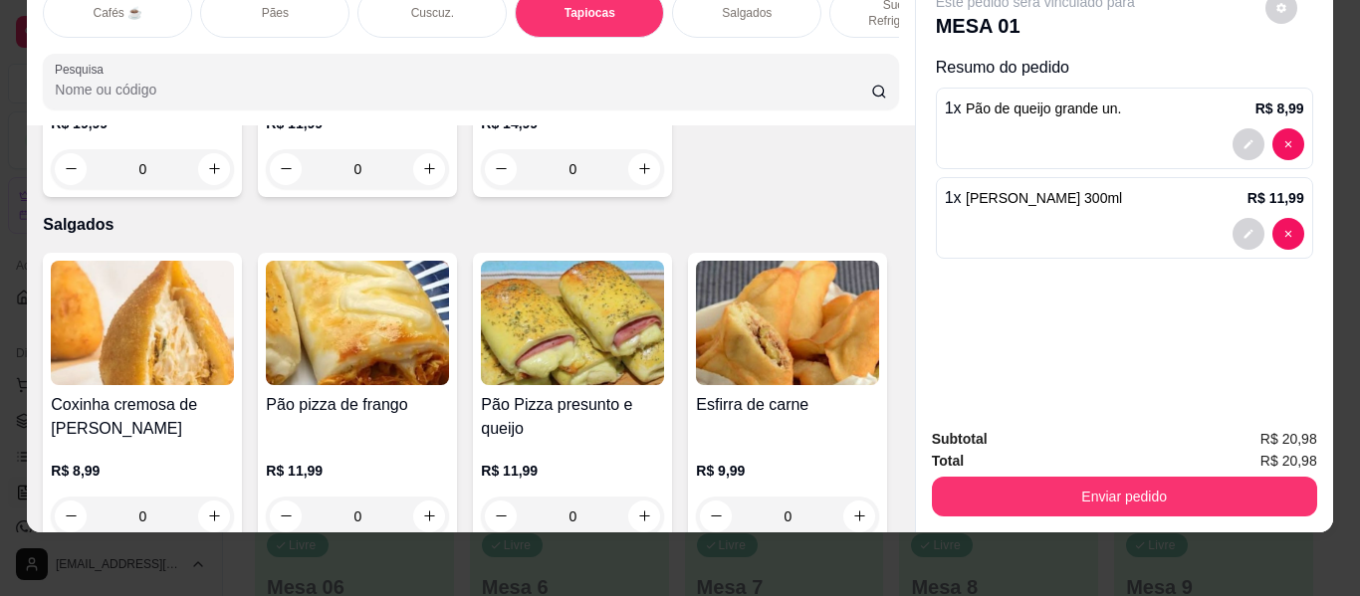
click at [739, 6] on div "Salgados" at bounding box center [746, 13] width 149 height 50
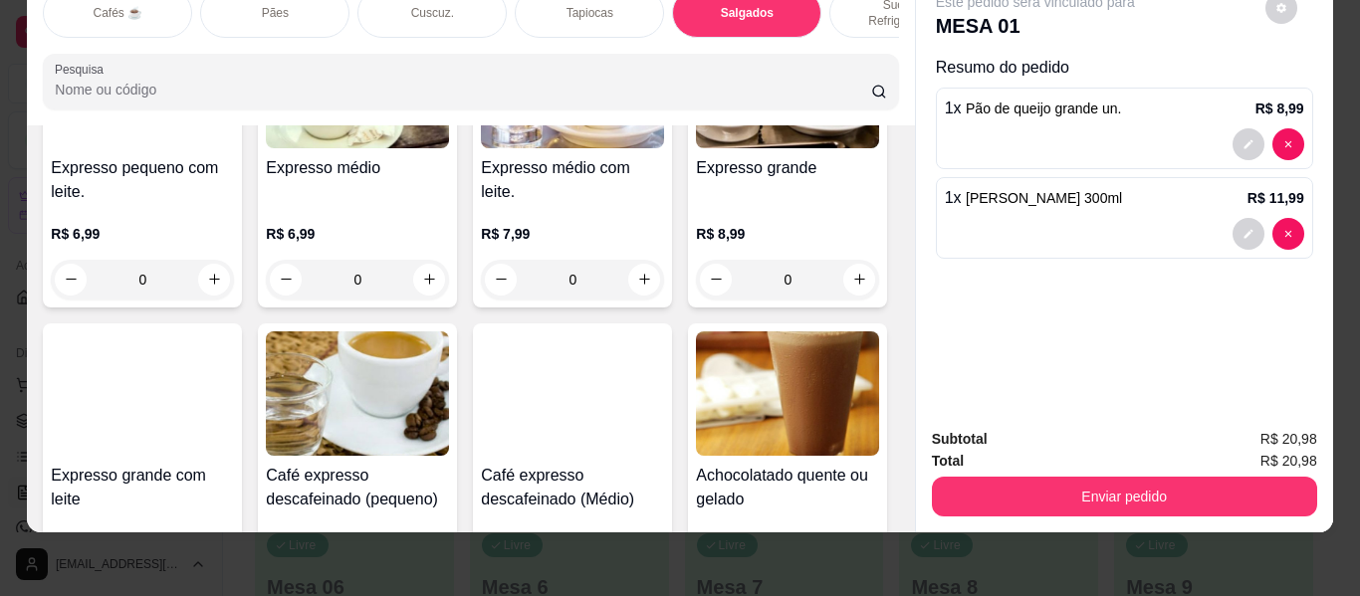
scroll to position [0, 0]
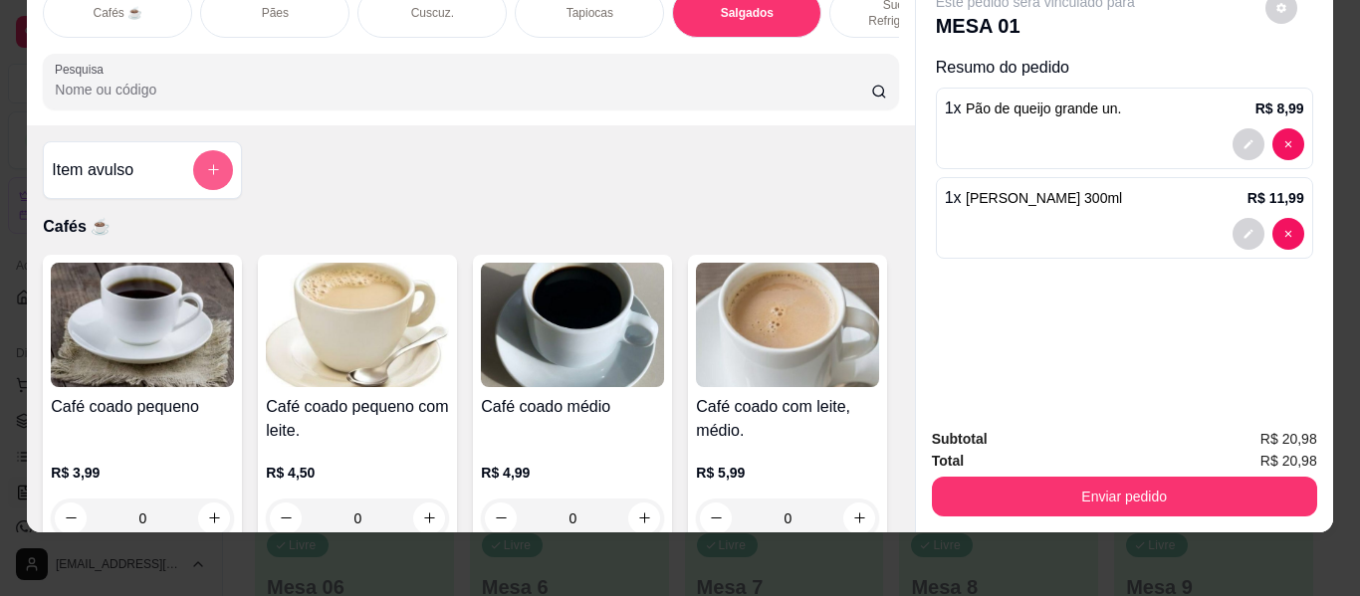
click at [206, 162] on icon "add-separate-item" at bounding box center [213, 169] width 15 height 15
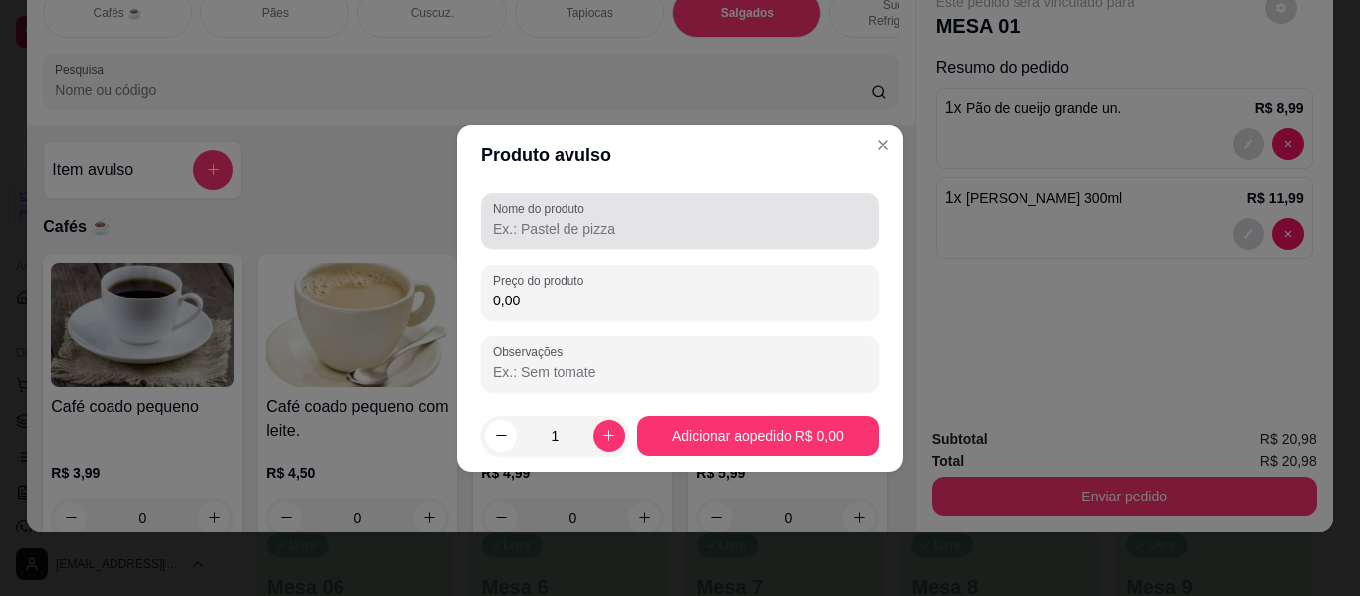
click at [545, 230] on input "Nome do produto" at bounding box center [680, 229] width 374 height 20
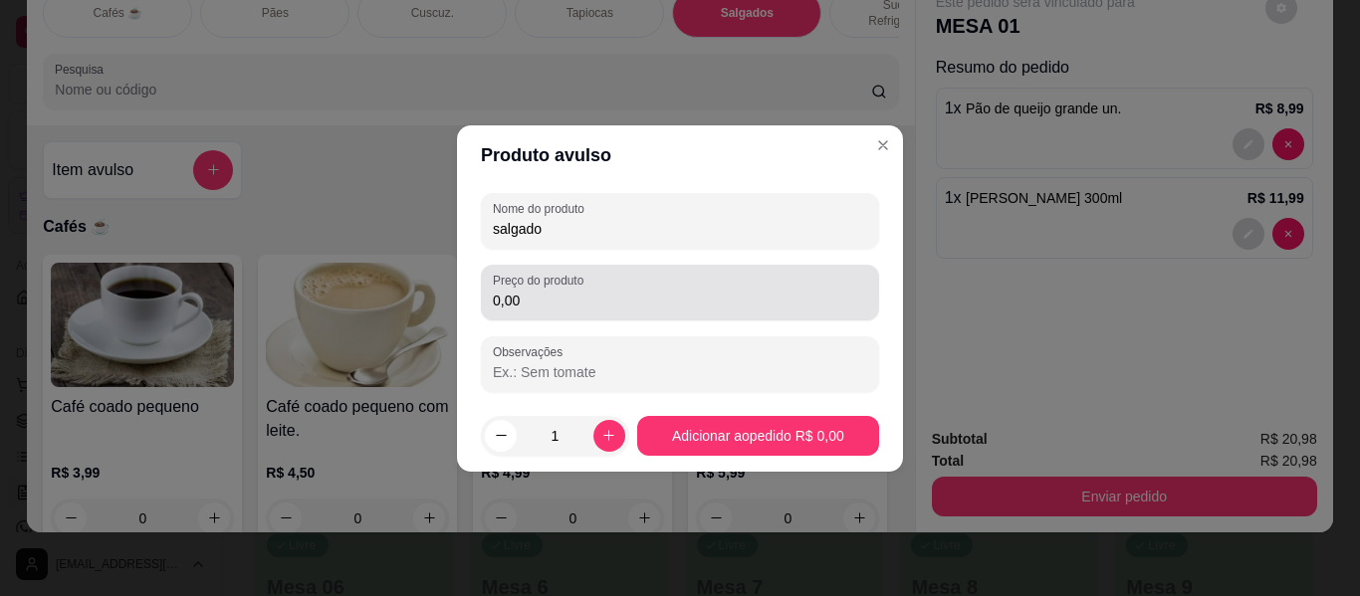
type input "salgado"
click at [567, 298] on input "0,00" at bounding box center [680, 301] width 374 height 20
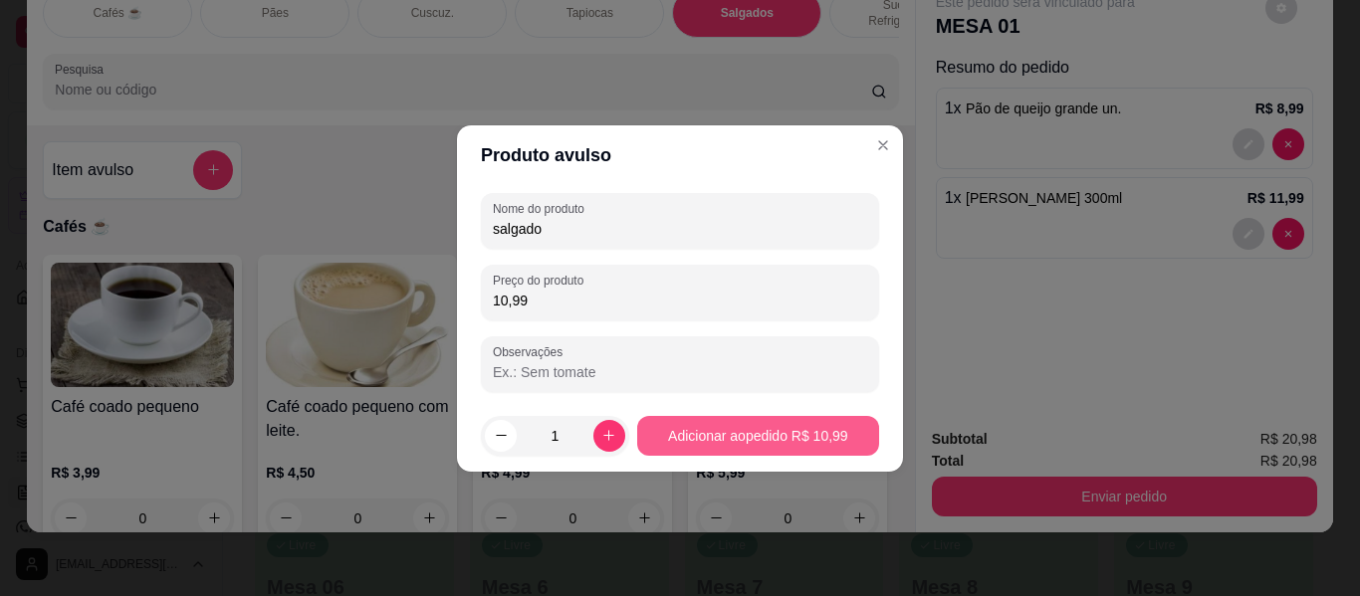
type input "10,99"
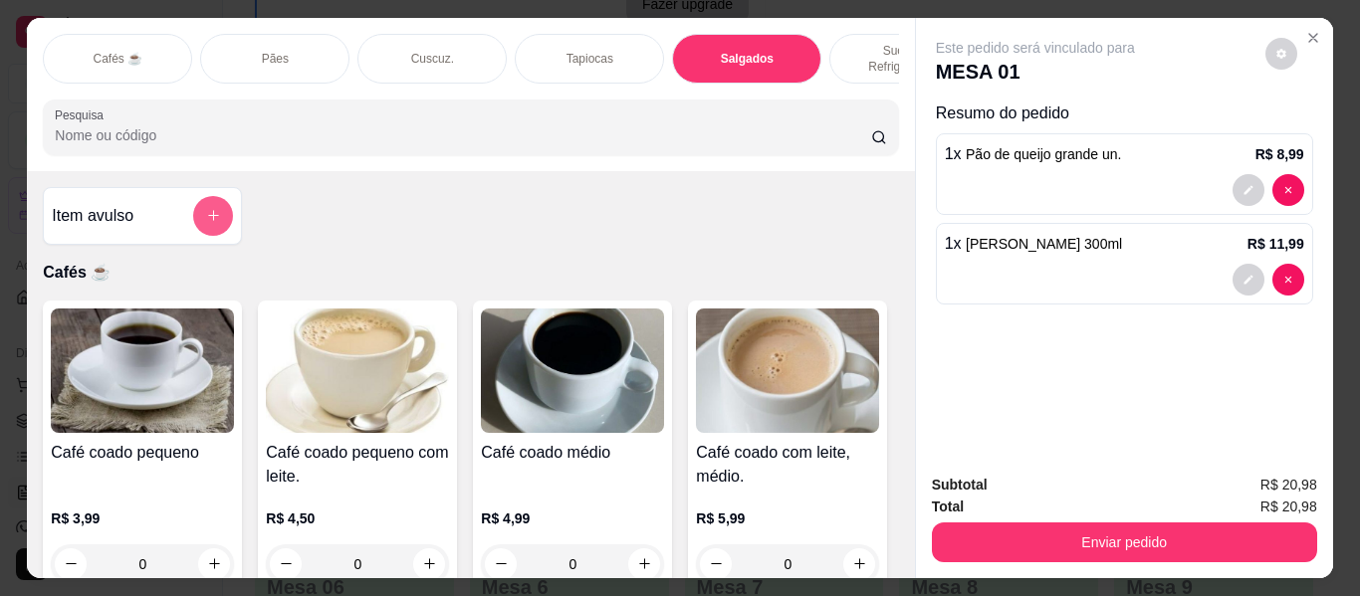
click at [199, 197] on button "add-separate-item" at bounding box center [213, 216] width 40 height 40
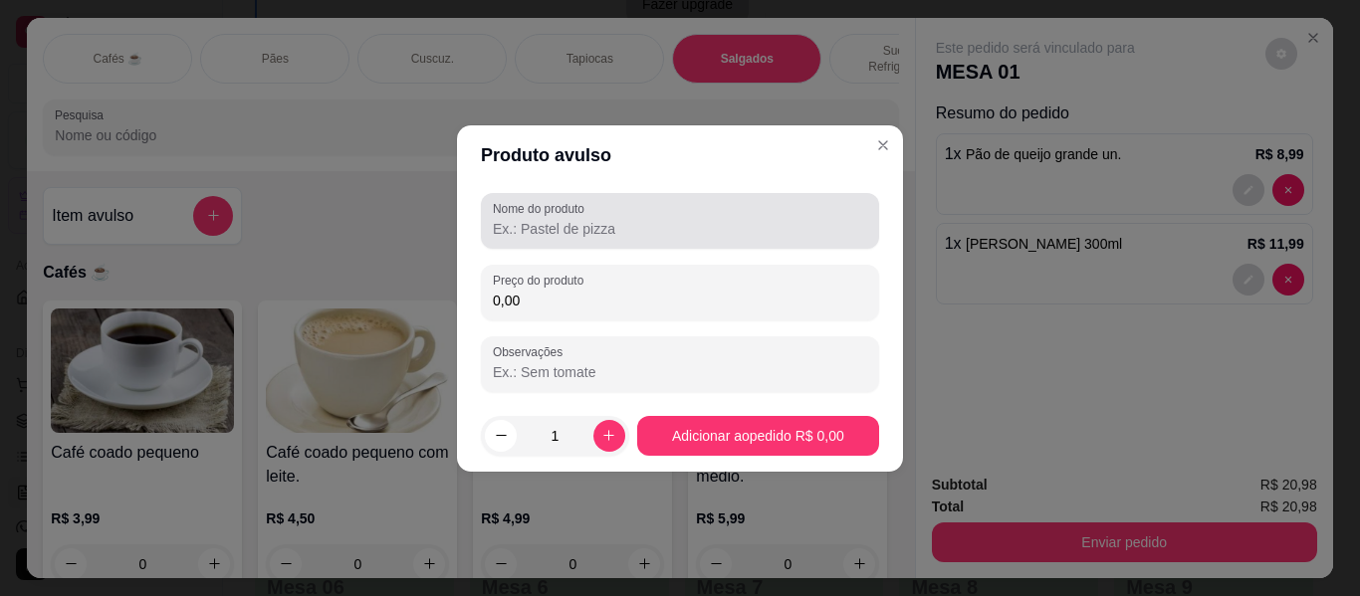
click at [531, 219] on input "Nome do produto" at bounding box center [680, 229] width 374 height 20
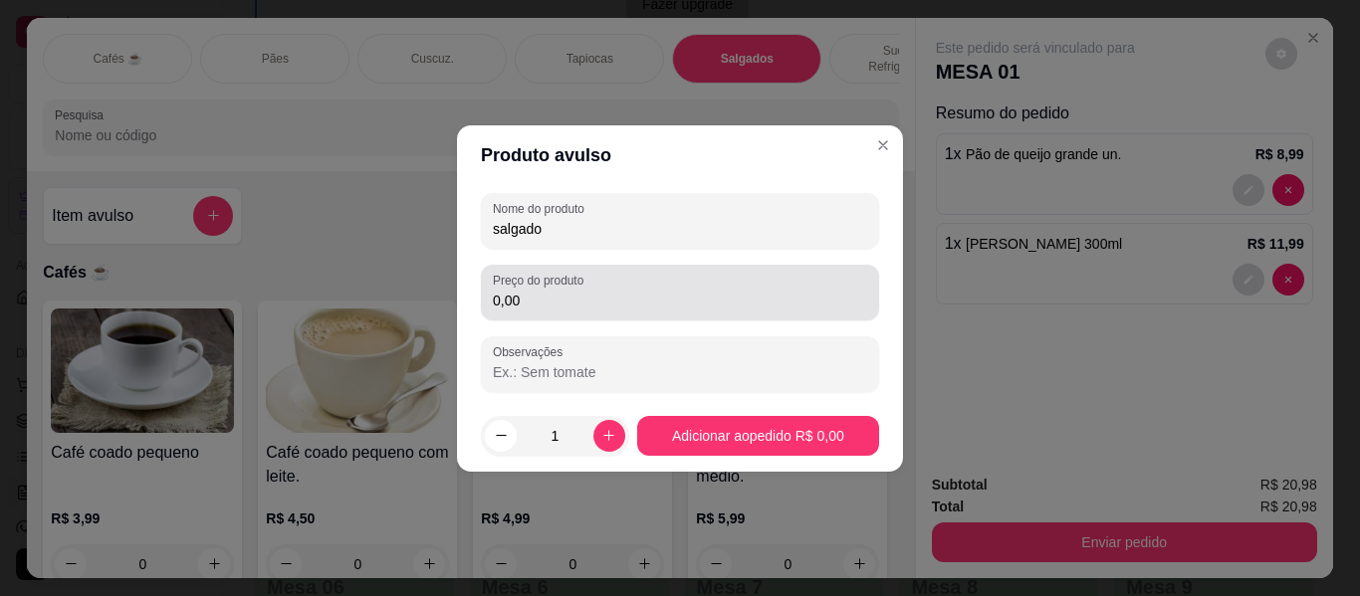
type input "salgado"
click at [580, 291] on input "0,00" at bounding box center [680, 301] width 374 height 20
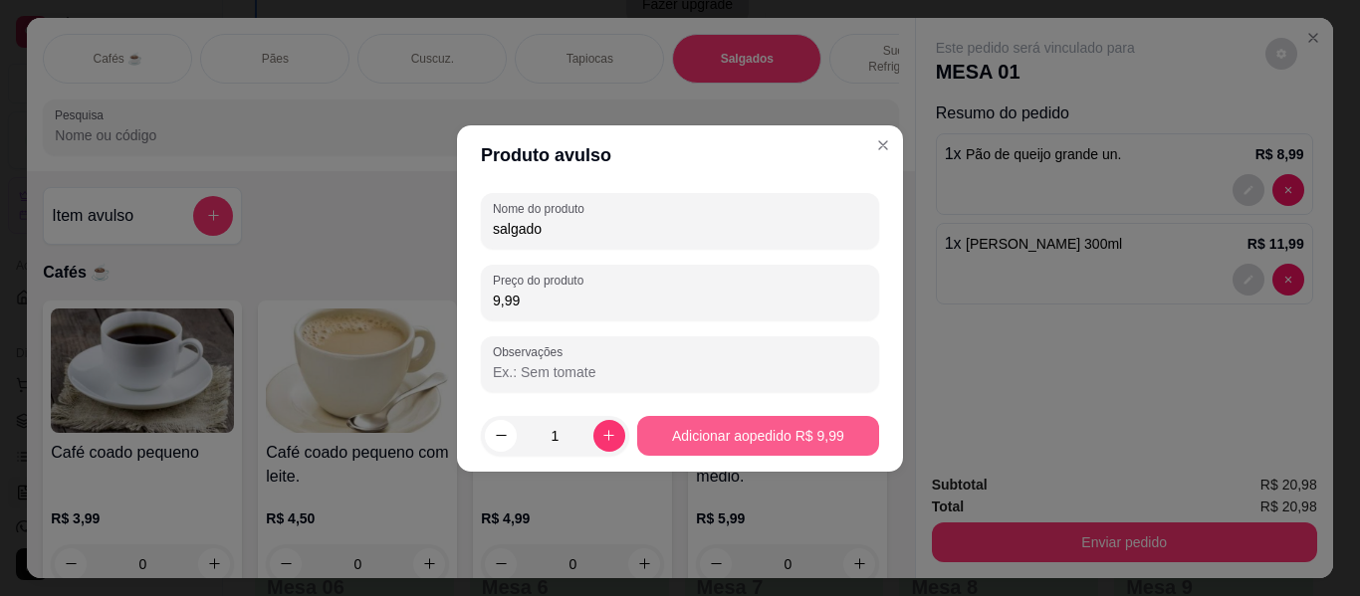
type input "9,99"
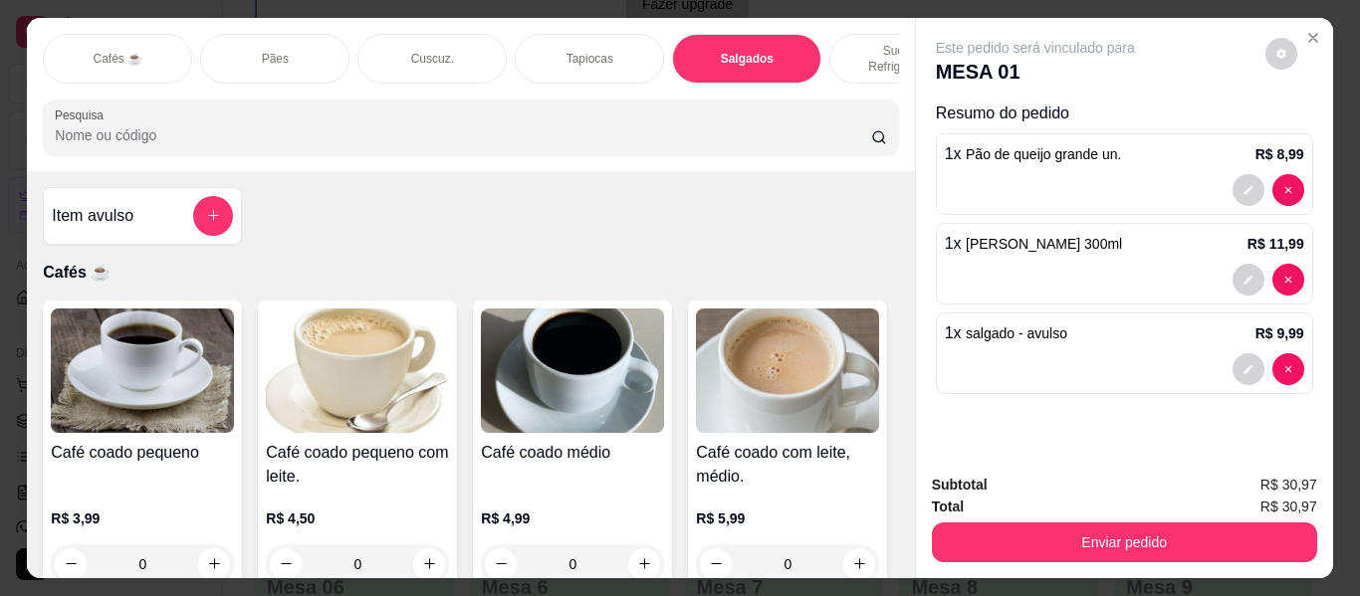
click at [852, 43] on p "Sucos e Refrigerantes" at bounding box center [903, 59] width 115 height 32
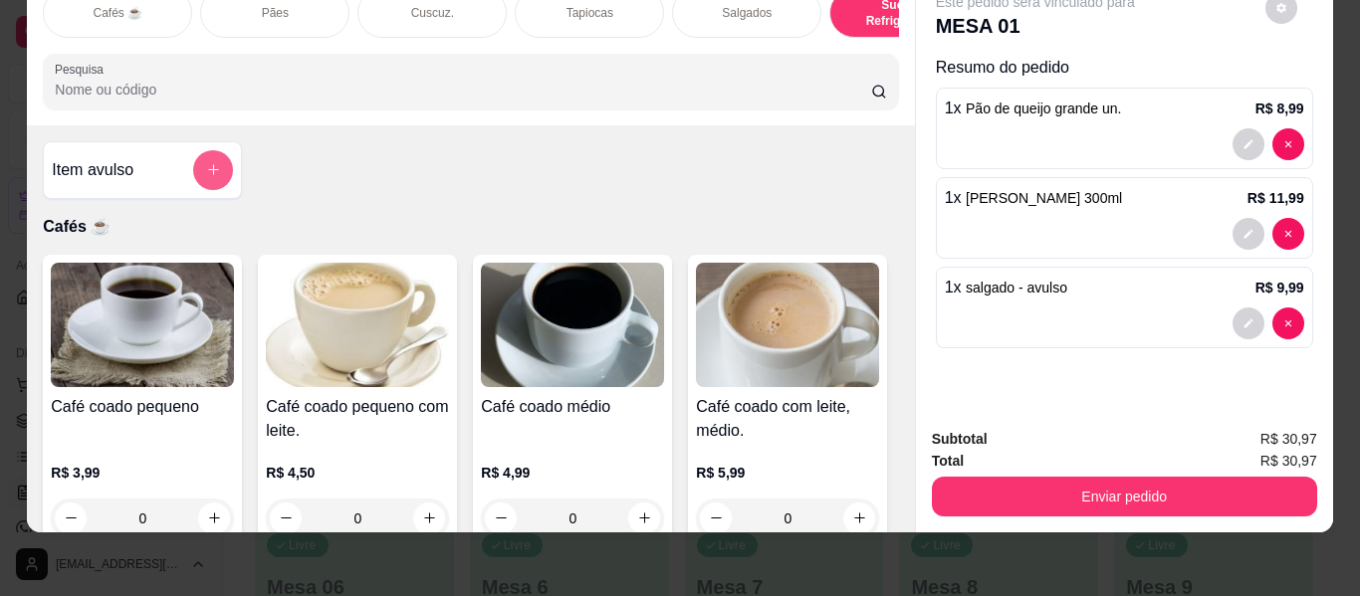
click at [193, 170] on button "add-separate-item" at bounding box center [213, 170] width 40 height 40
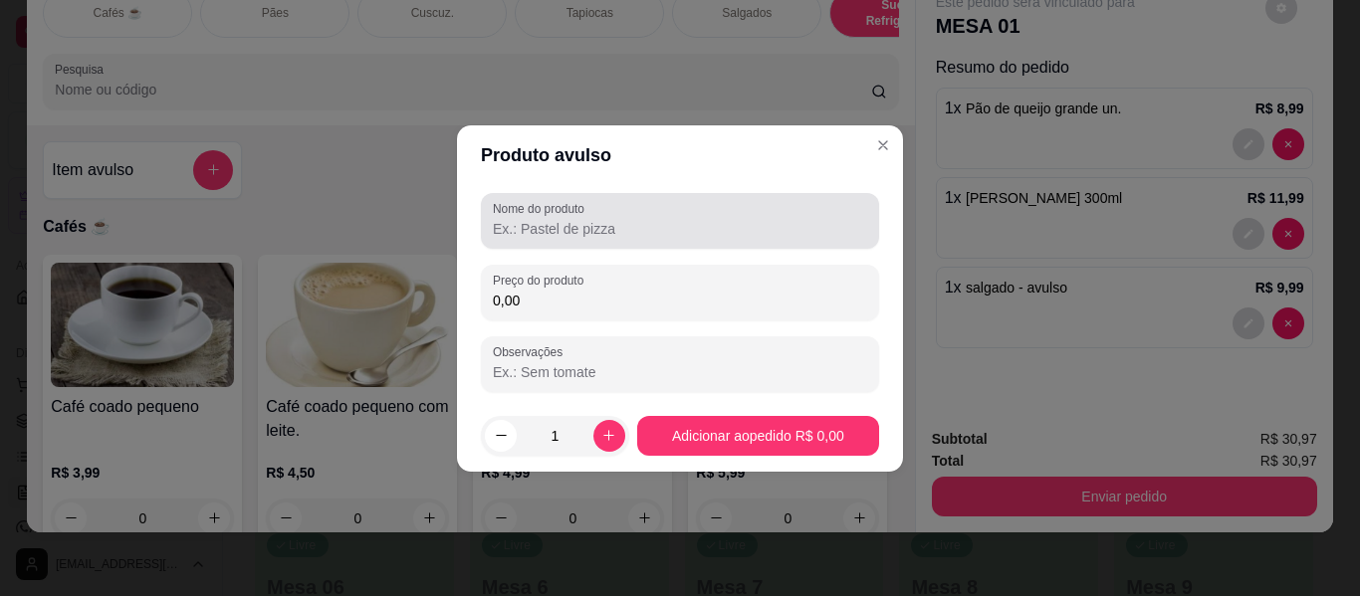
click at [498, 230] on input "Nome do produto" at bounding box center [680, 229] width 374 height 20
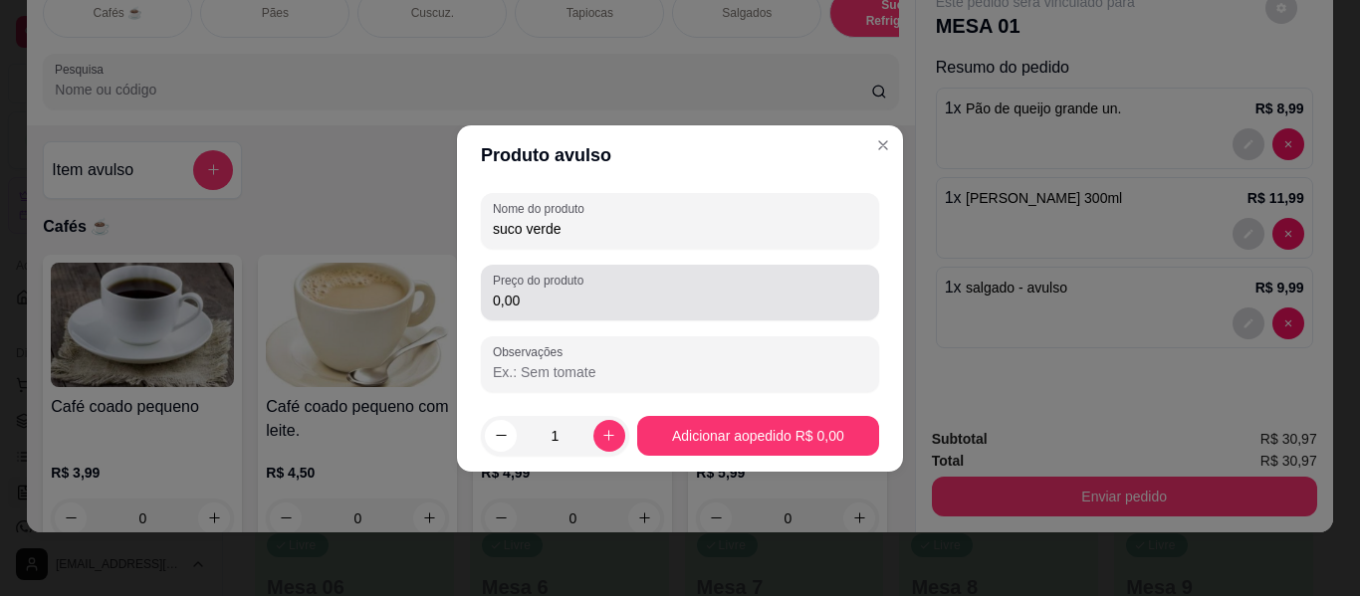
type input "suco verde"
click at [545, 299] on input "0,00" at bounding box center [680, 301] width 374 height 20
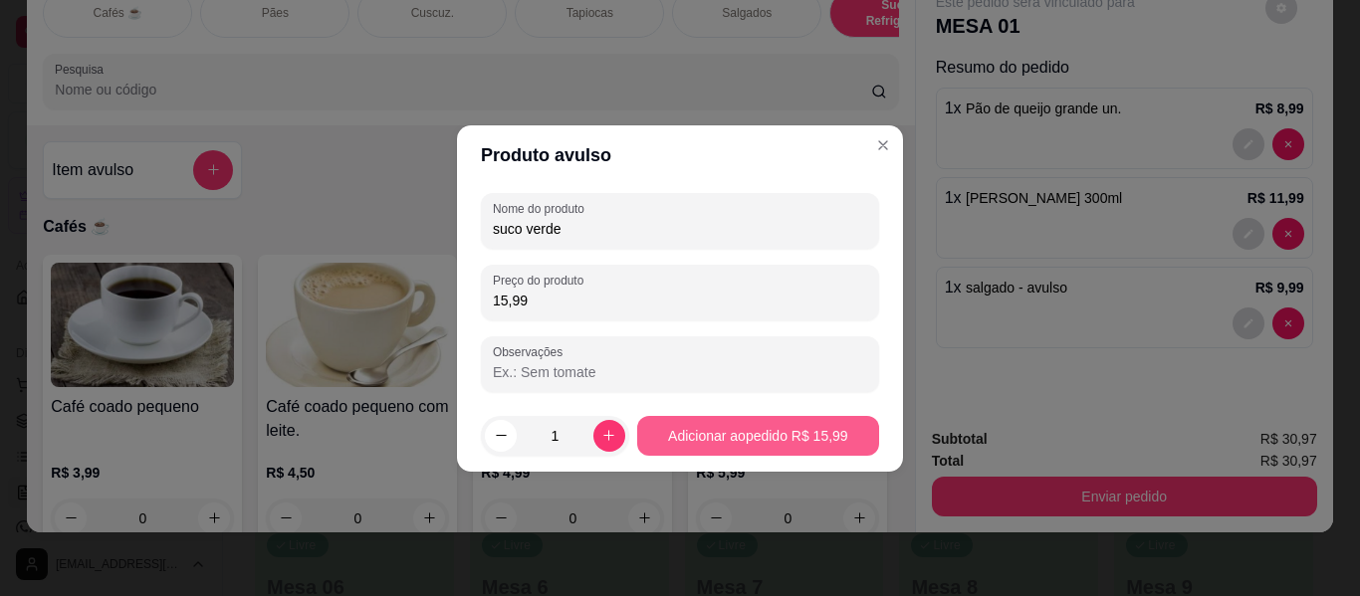
type input "15,99"
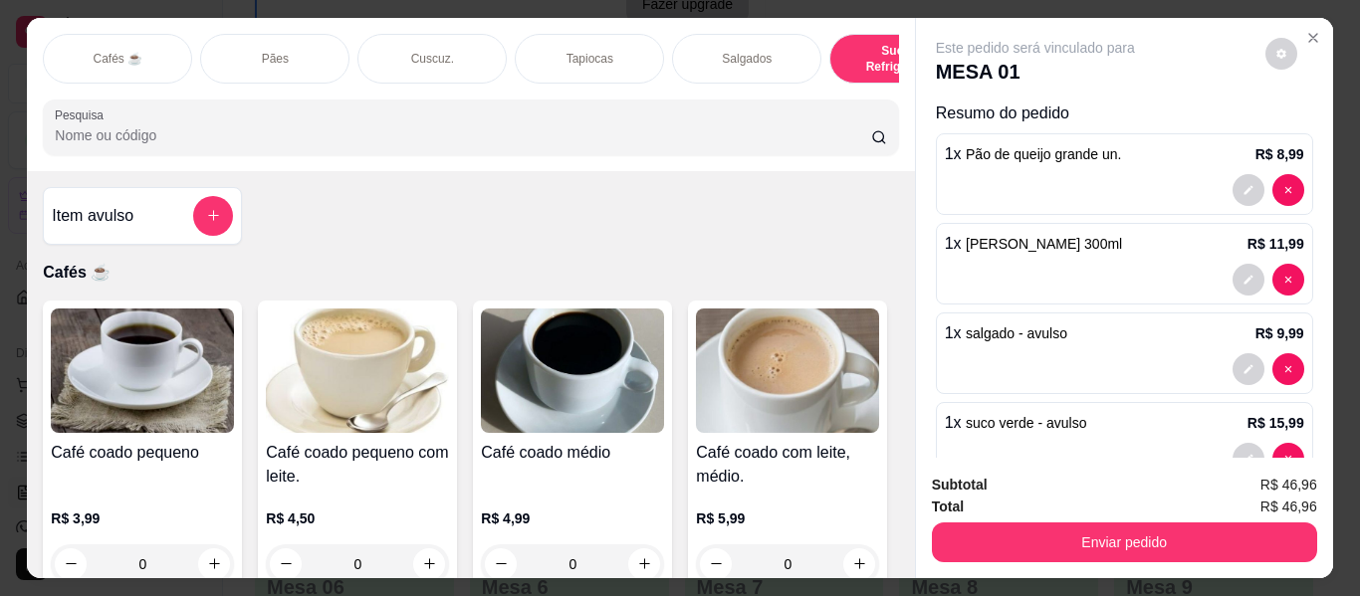
click at [260, 62] on div "Pães" at bounding box center [274, 59] width 149 height 50
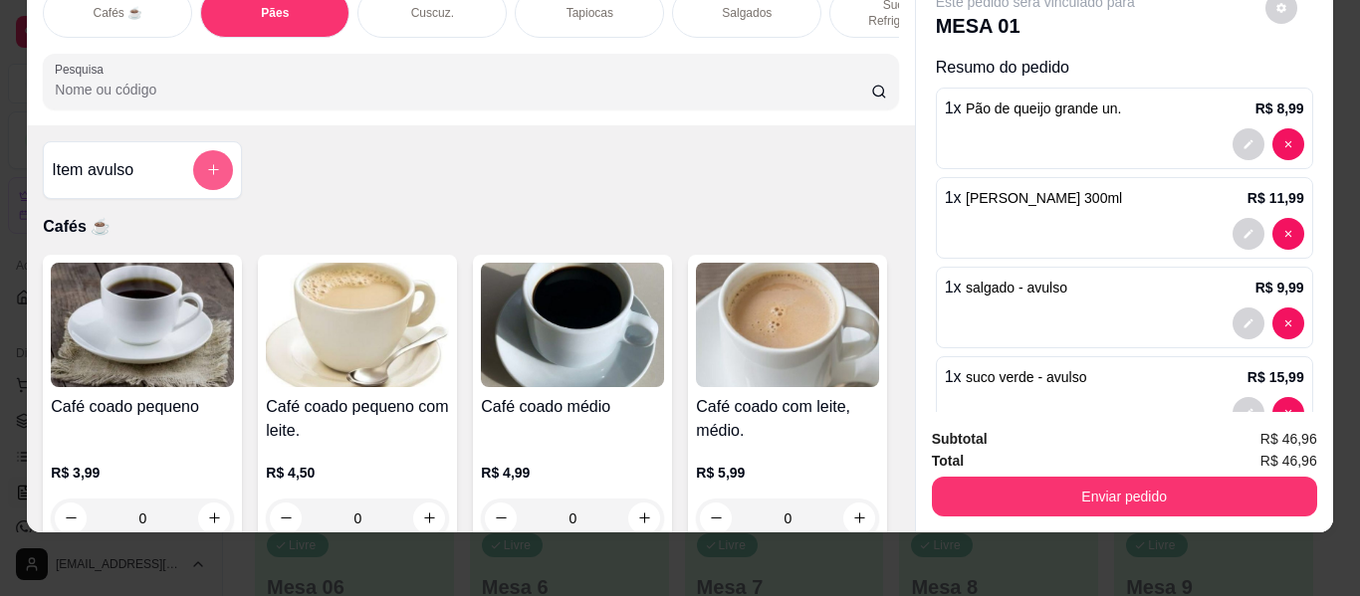
click at [206, 162] on icon "add-separate-item" at bounding box center [213, 169] width 15 height 15
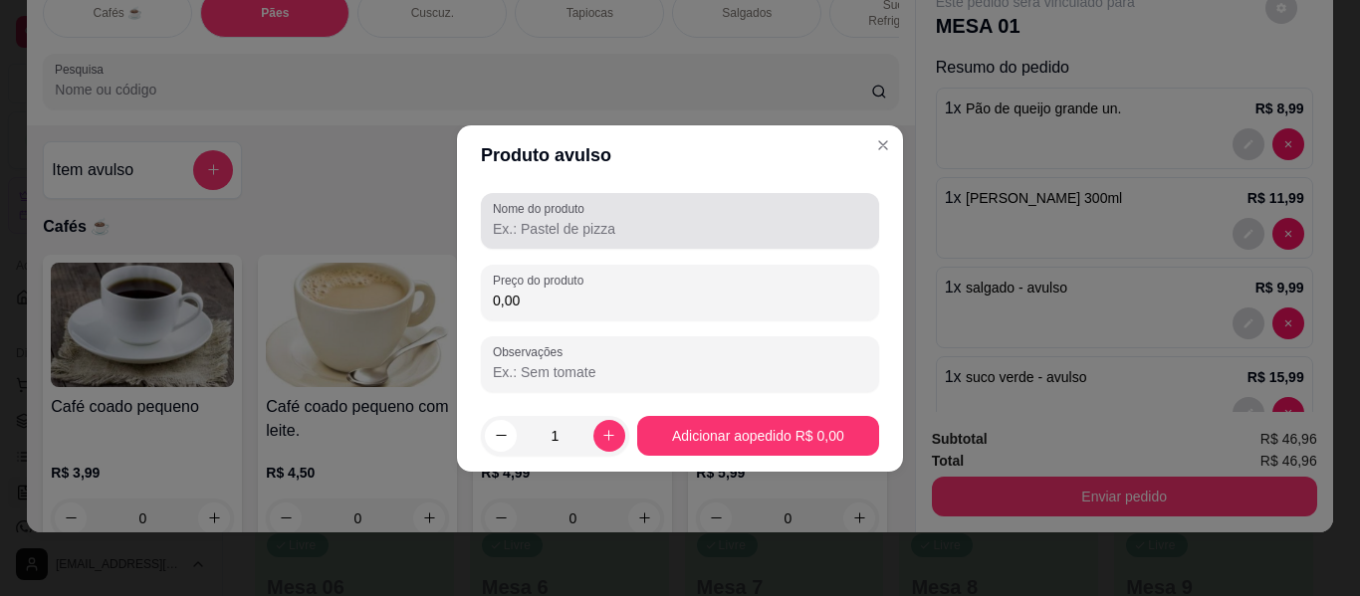
click at [563, 232] on input "Nome do produto" at bounding box center [680, 229] width 374 height 20
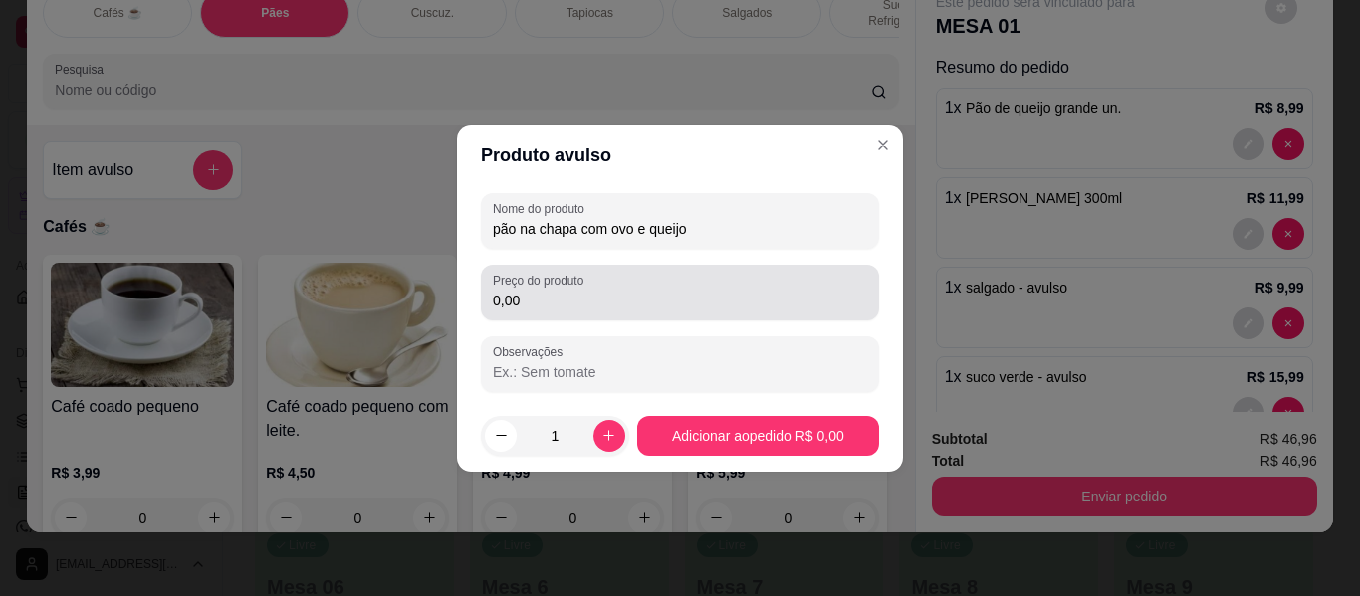
type input "pão na chapa com ovo e queijo"
click at [530, 306] on input "0,00" at bounding box center [680, 301] width 374 height 20
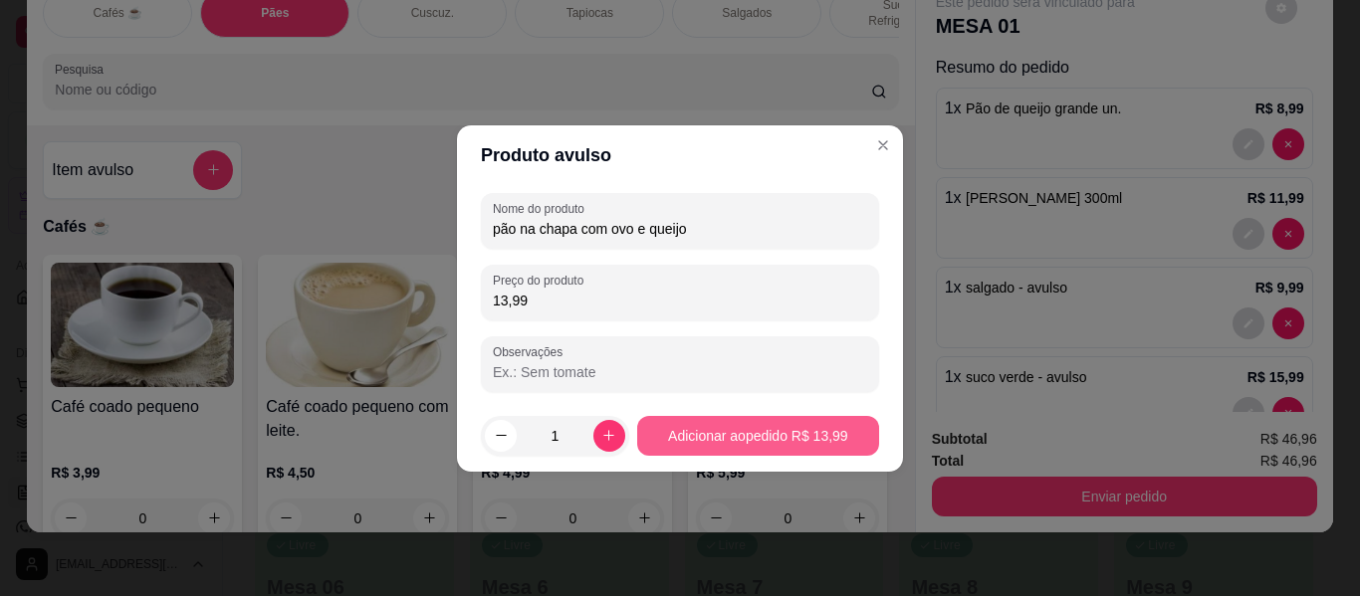
type input "13,99"
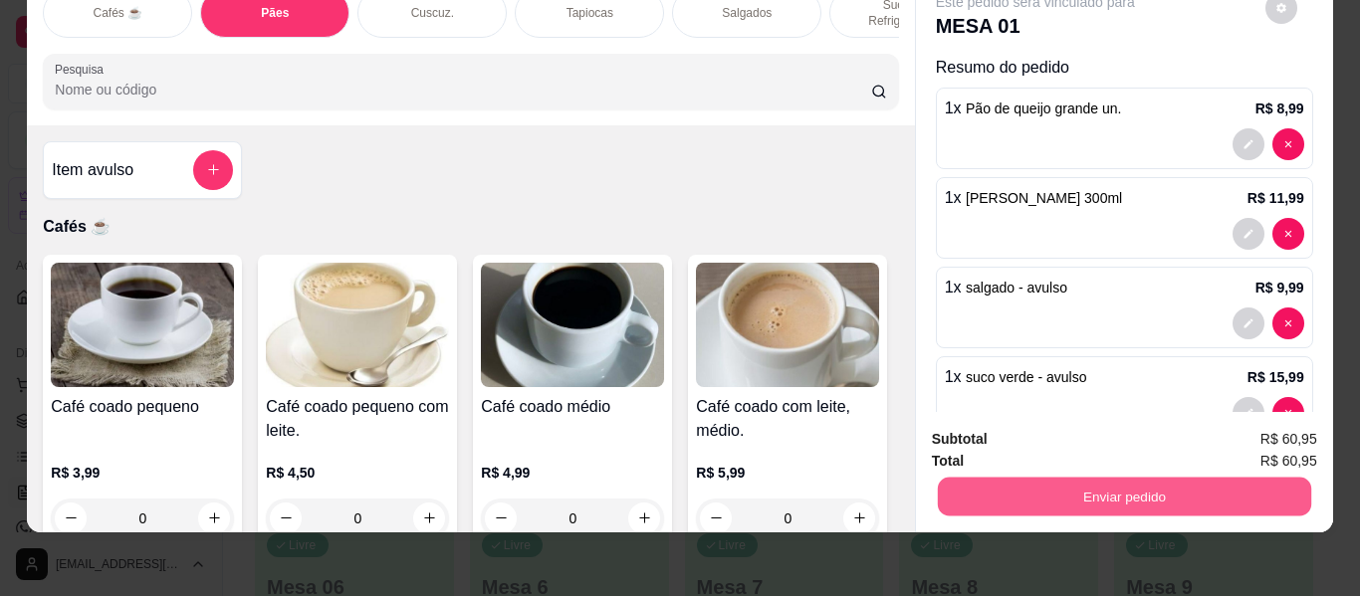
click at [1059, 486] on button "Enviar pedido" at bounding box center [1123, 497] width 373 height 39
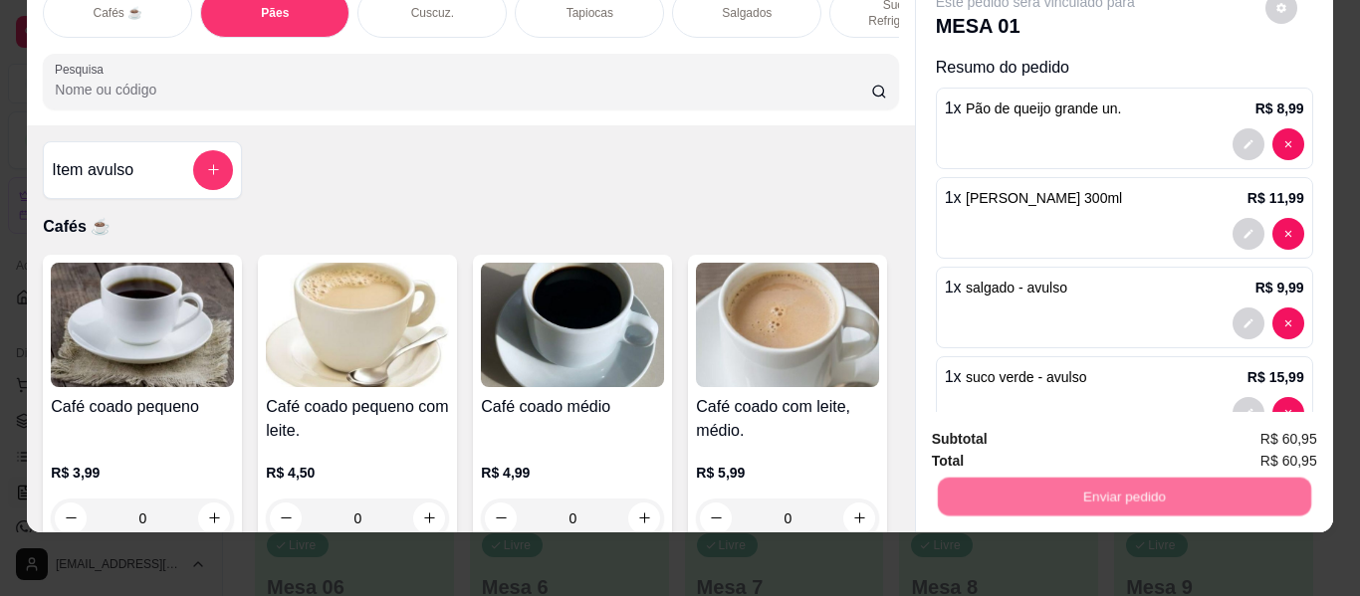
click at [1041, 450] on button "Não registrar e enviar pedido" at bounding box center [1058, 440] width 201 height 37
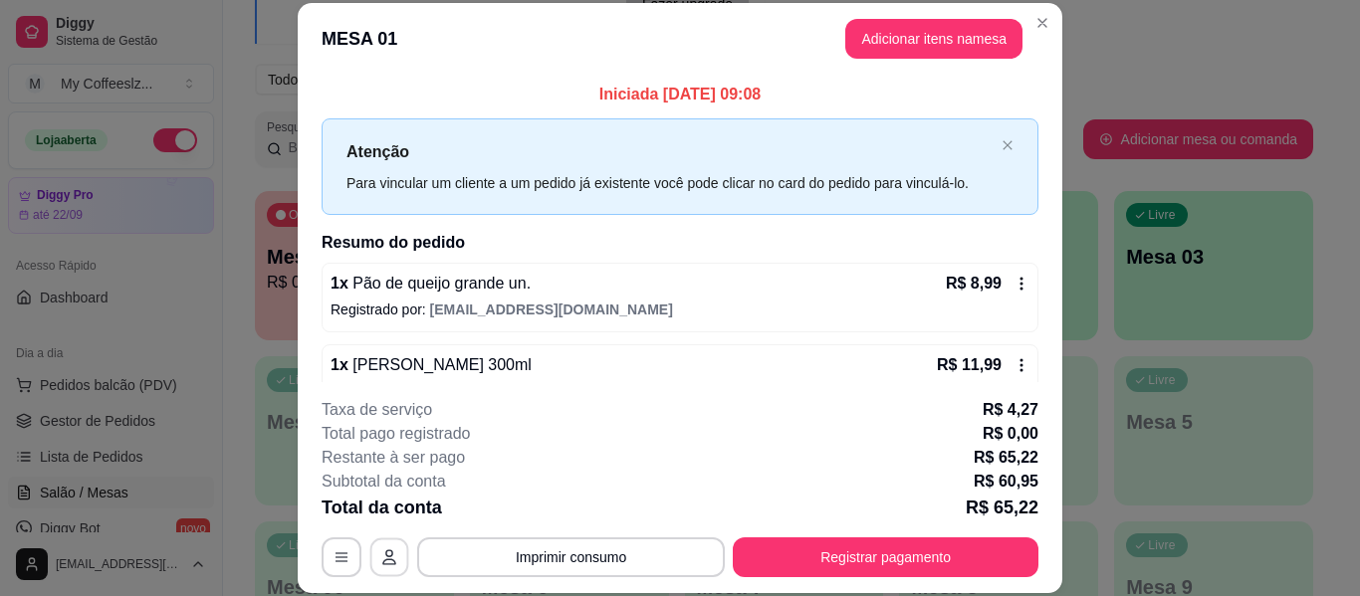
click at [388, 545] on button "button" at bounding box center [389, 558] width 39 height 39
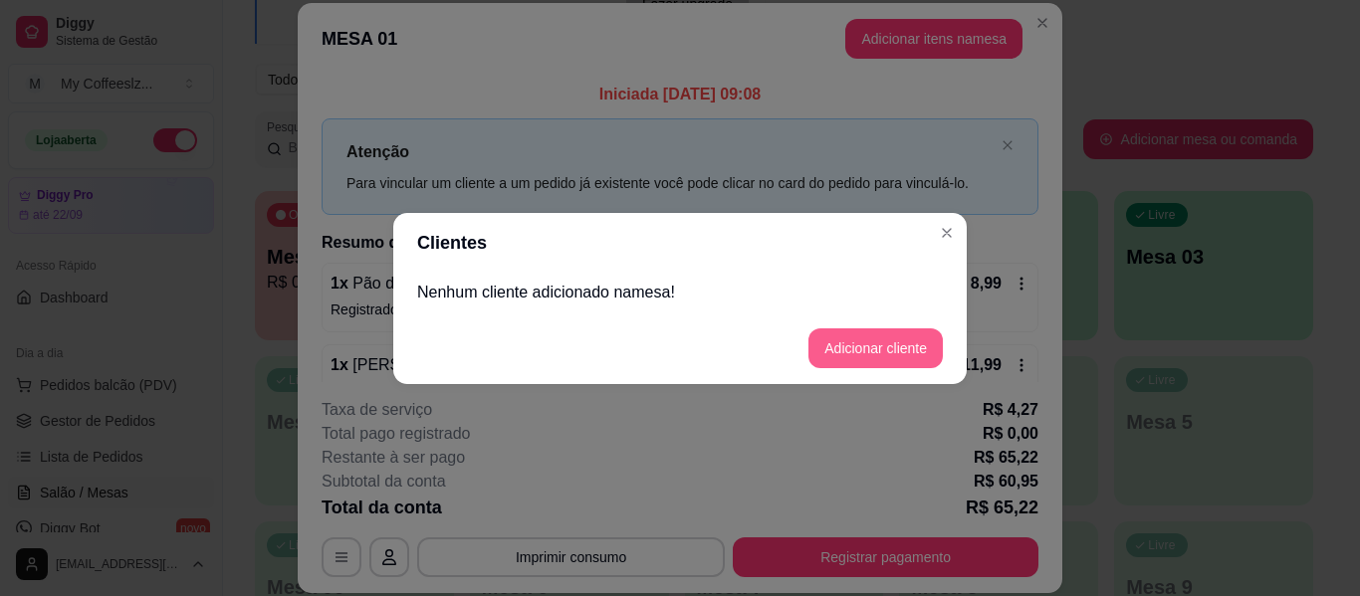
click at [834, 348] on button "Adicionar cliente" at bounding box center [875, 348] width 134 height 40
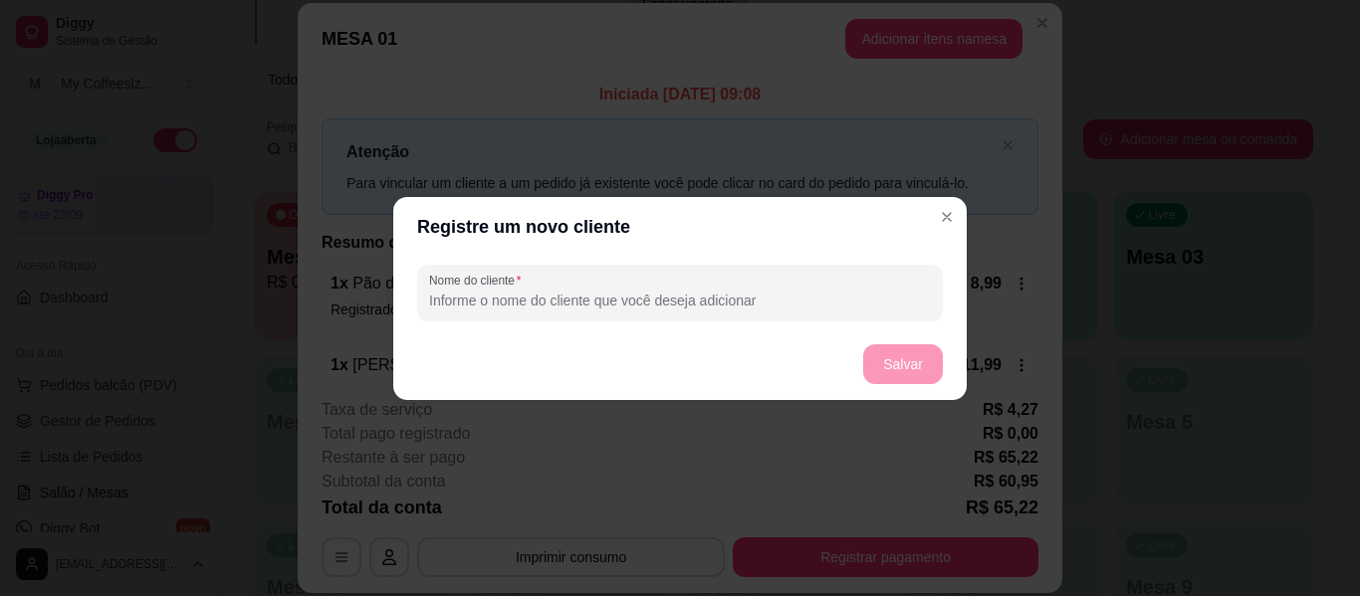
click at [563, 291] on input "Nome do cliente" at bounding box center [680, 301] width 502 height 20
type input "Marcia gardenea"
click at [883, 358] on button "Salvar" at bounding box center [903, 363] width 78 height 39
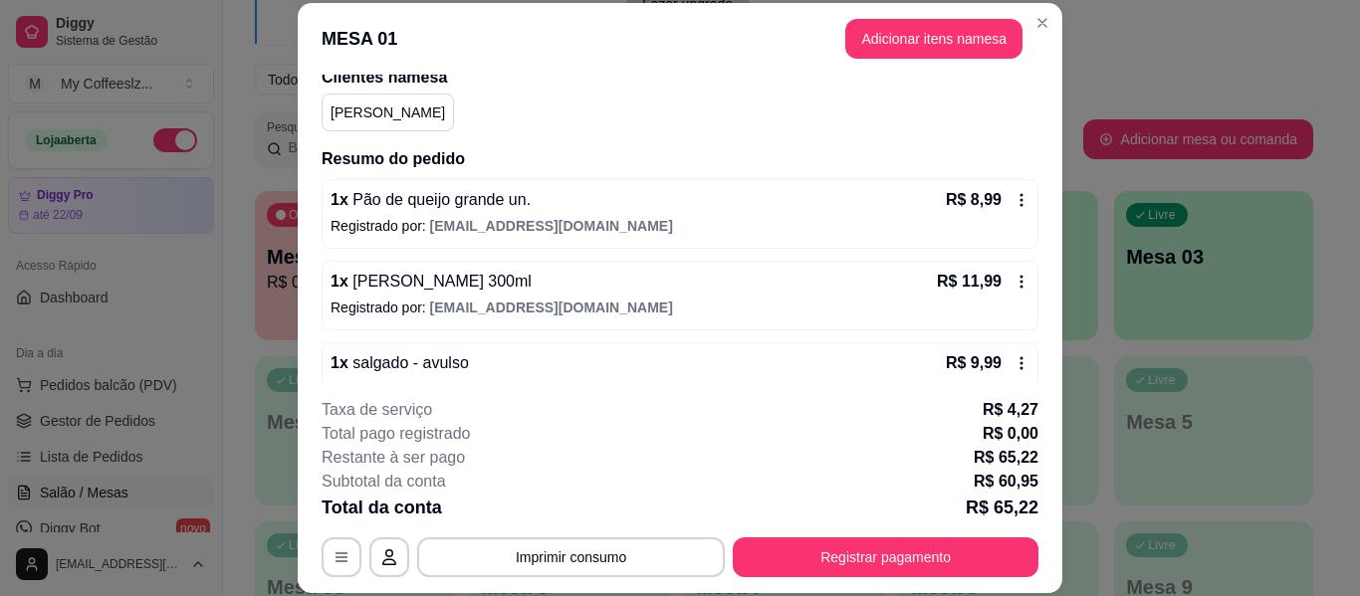
scroll to position [199, 0]
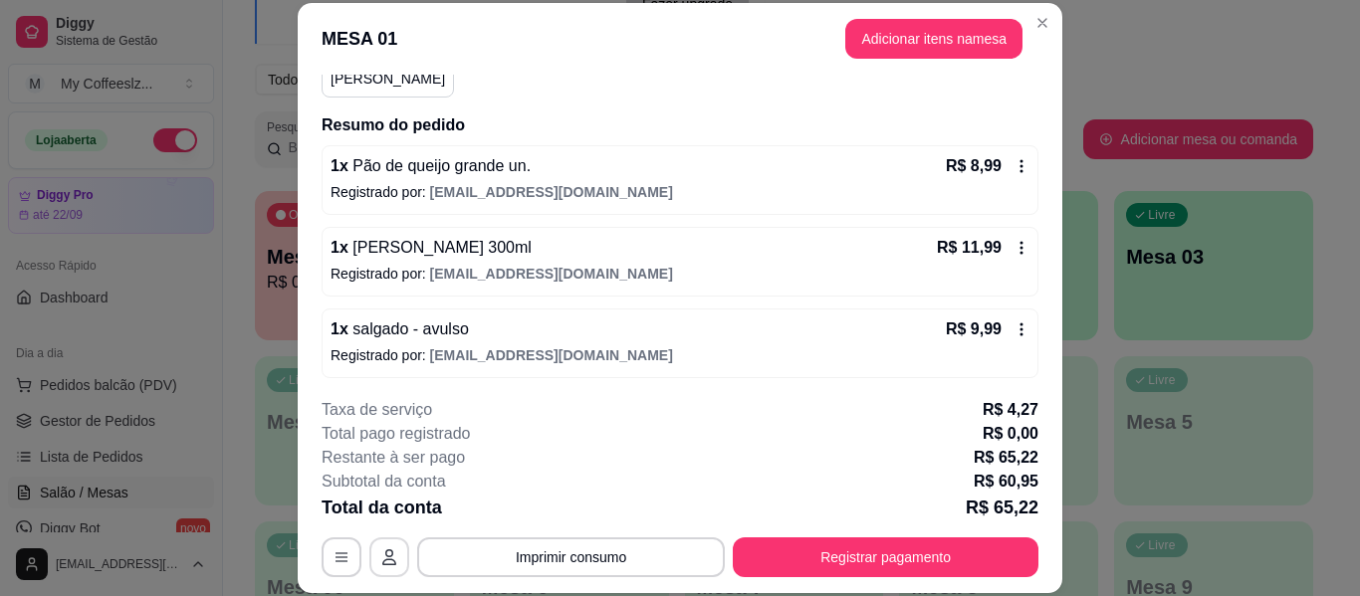
click at [381, 549] on icon "button" at bounding box center [389, 557] width 16 height 16
click at [323, 552] on button "button" at bounding box center [342, 558] width 40 height 40
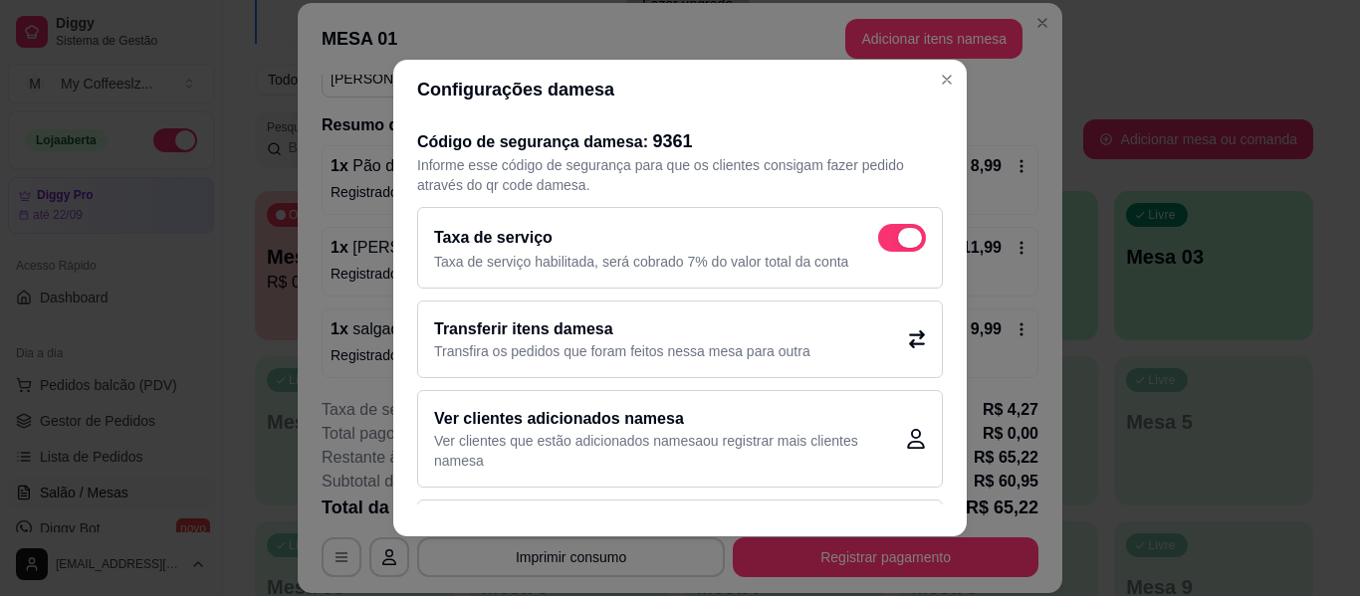
click at [894, 227] on span at bounding box center [902, 238] width 48 height 28
click at [890, 242] on input "checkbox" at bounding box center [883, 248] width 13 height 13
checkbox input "false"
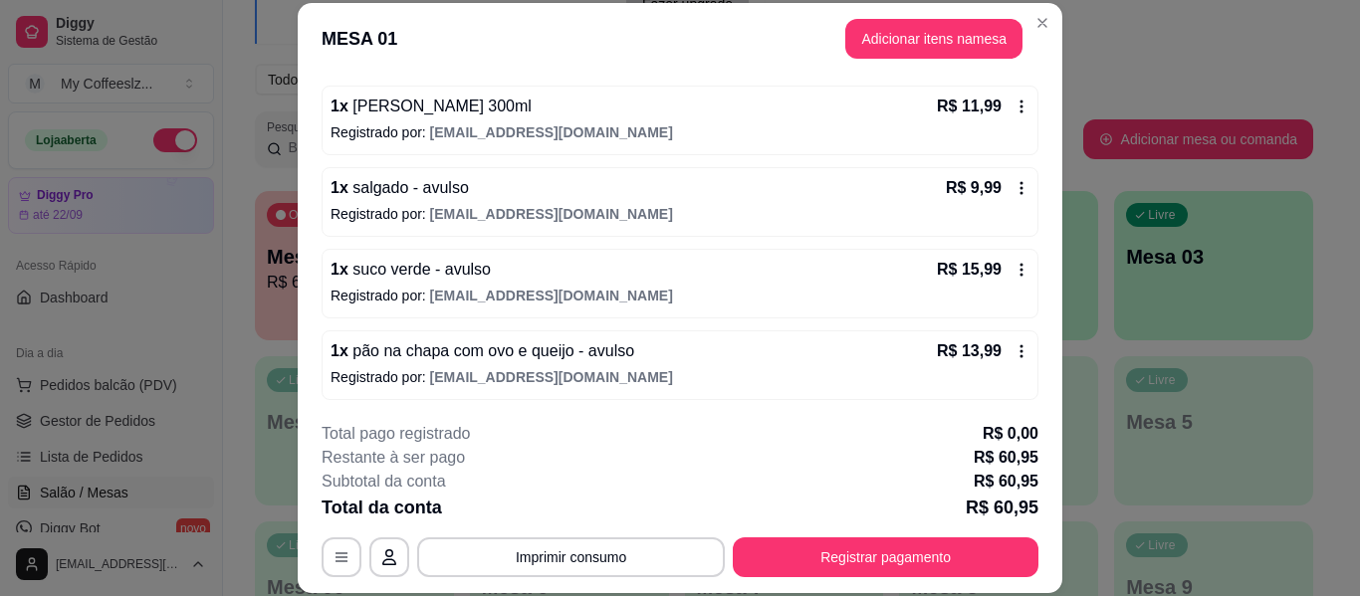
scroll to position [342, 0]
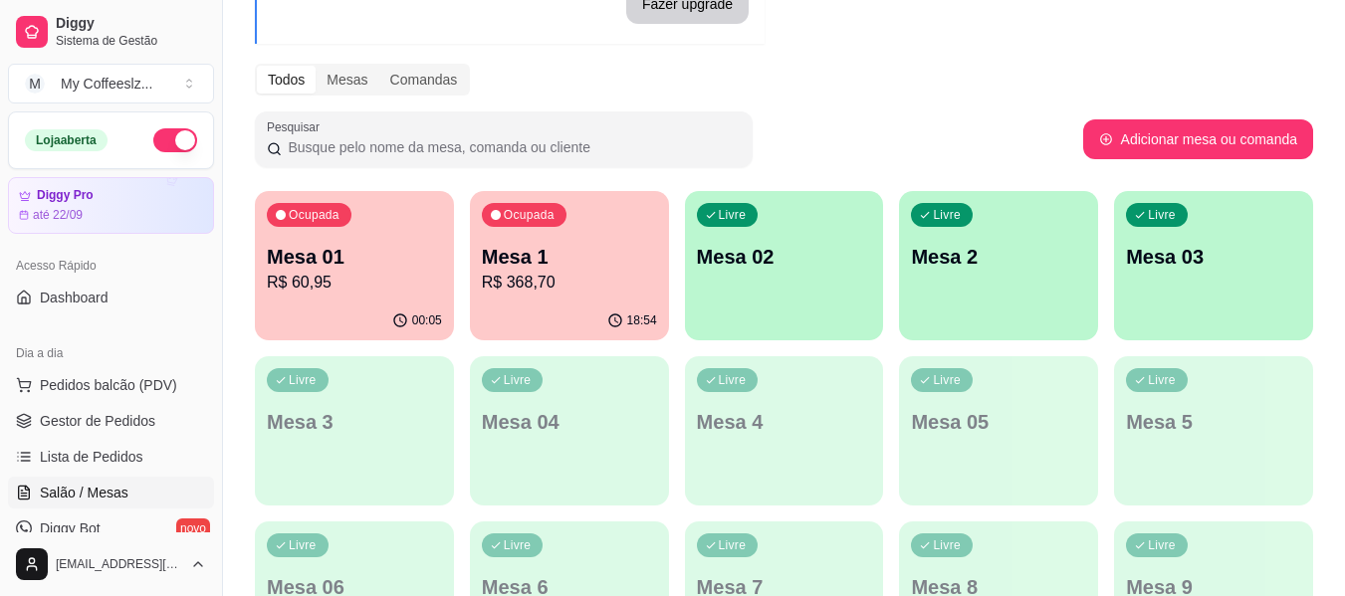
click at [361, 20] on div "Fazer upgrade" at bounding box center [511, 4] width 476 height 40
click at [770, 262] on p "Mesa 02" at bounding box center [784, 257] width 175 height 28
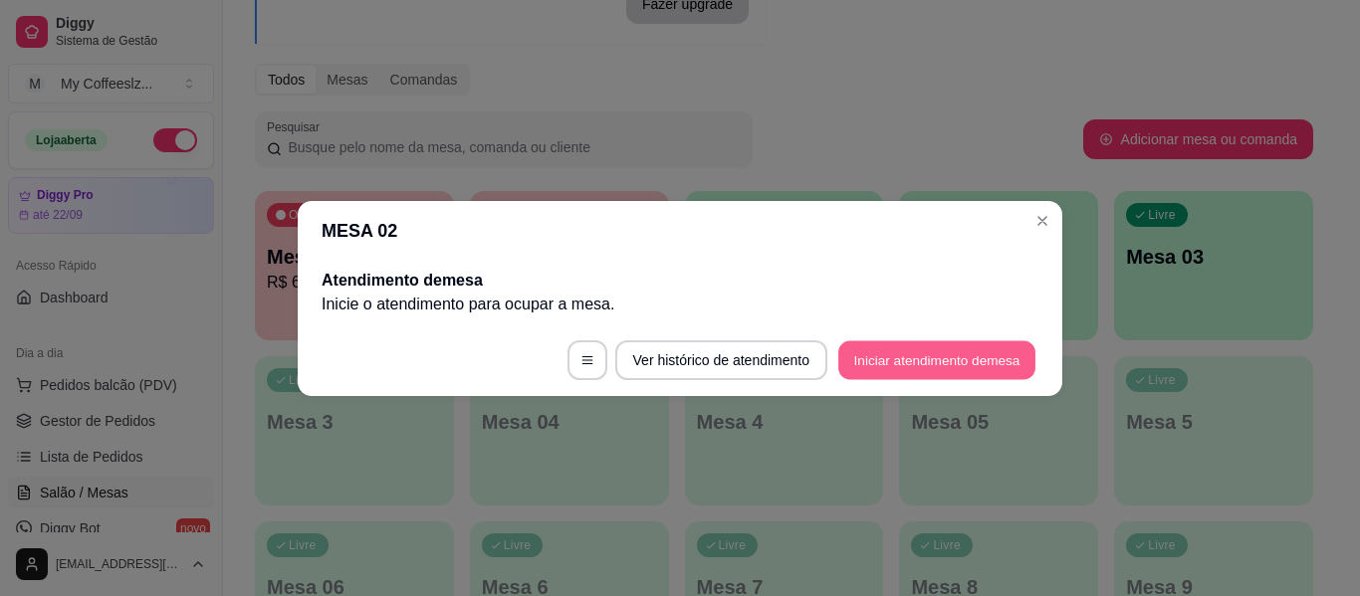
click at [880, 349] on button "Iniciar atendimento de mesa" at bounding box center [936, 359] width 197 height 39
